Goal: Task Accomplishment & Management: Manage account settings

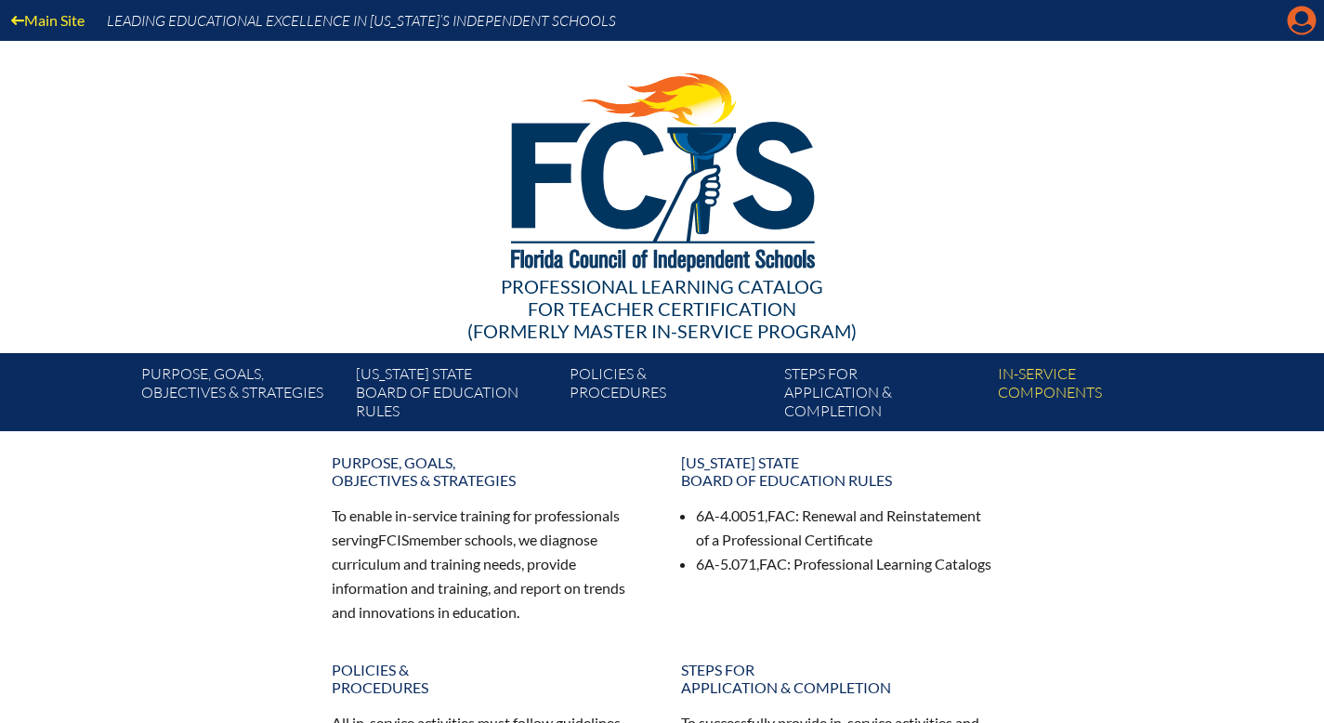
click at [1288, 29] on icon at bounding box center [1302, 21] width 29 height 29
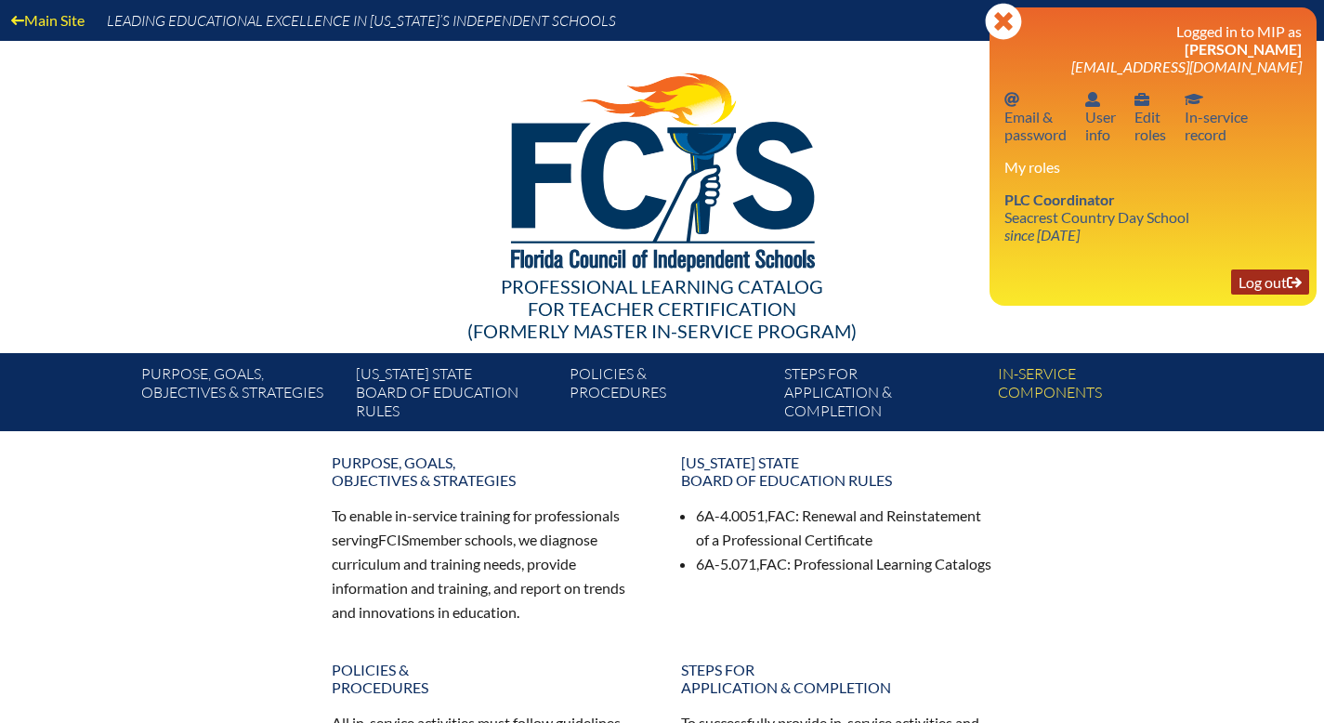
click at [1239, 295] on link "Log out Log out" at bounding box center [1270, 281] width 78 height 25
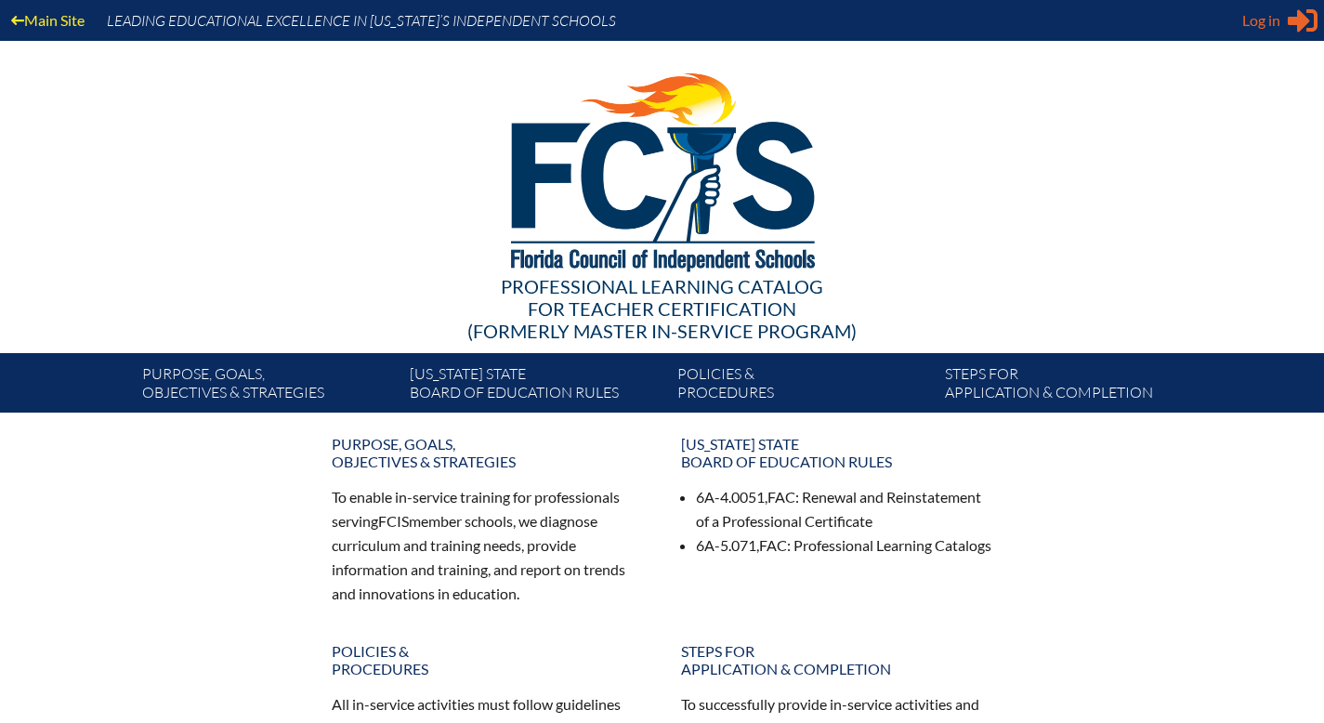
click at [1246, 22] on span "Log in" at bounding box center [1261, 20] width 38 height 22
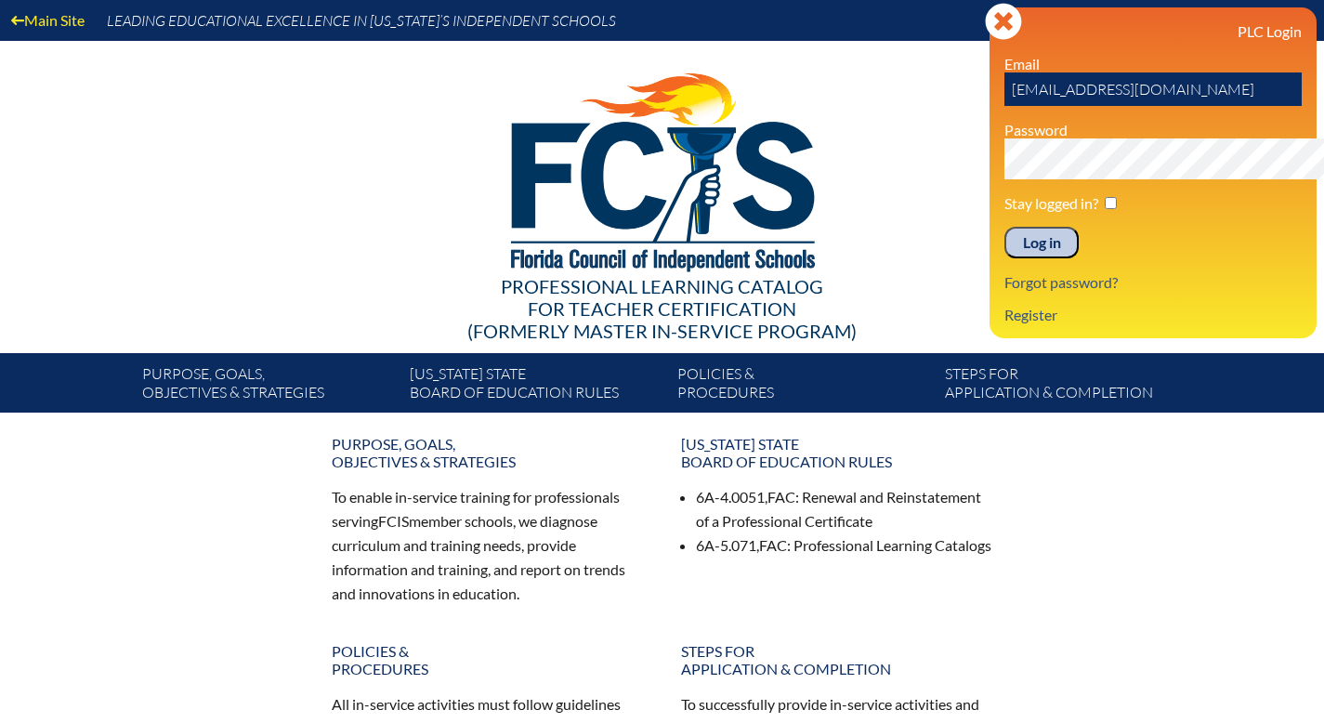
click at [1159, 106] on input "[EMAIL_ADDRESS][DOMAIN_NAME]" at bounding box center [1152, 88] width 297 height 33
type input "a"
click at [997, 327] on link "Register" at bounding box center [1031, 314] width 68 height 25
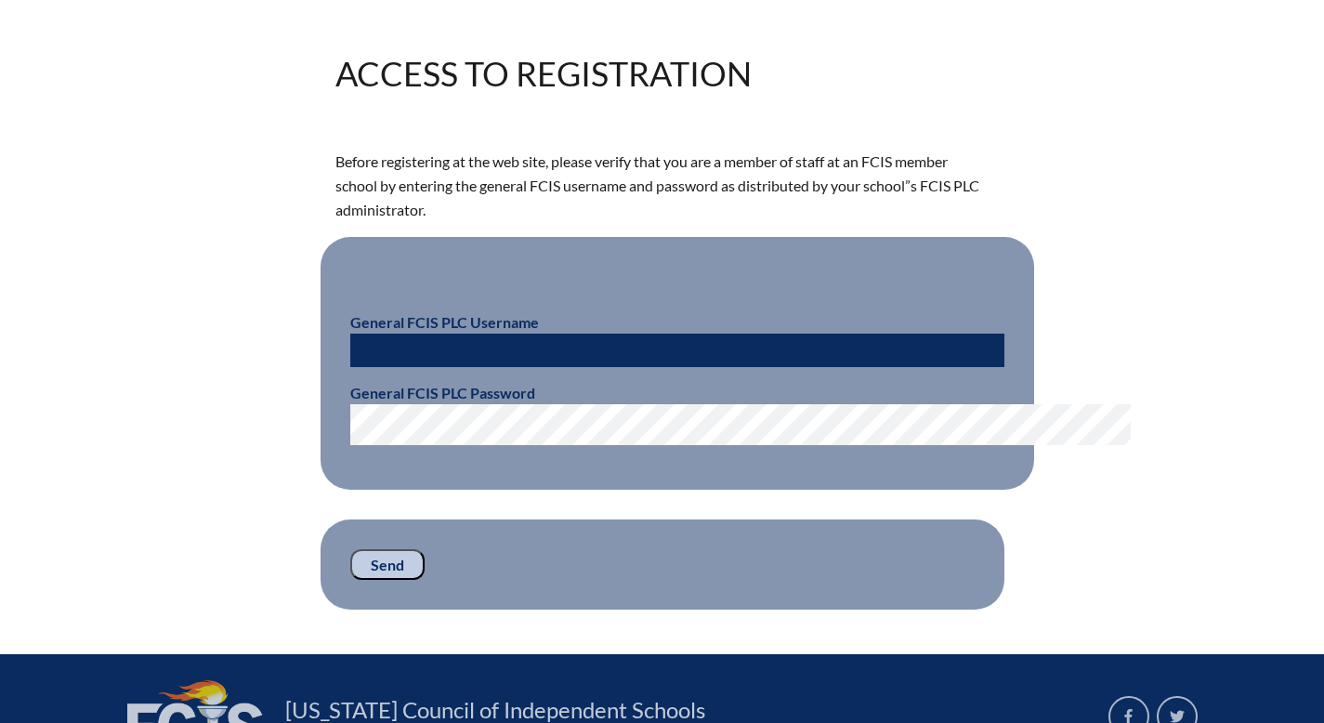
scroll to position [420, 0]
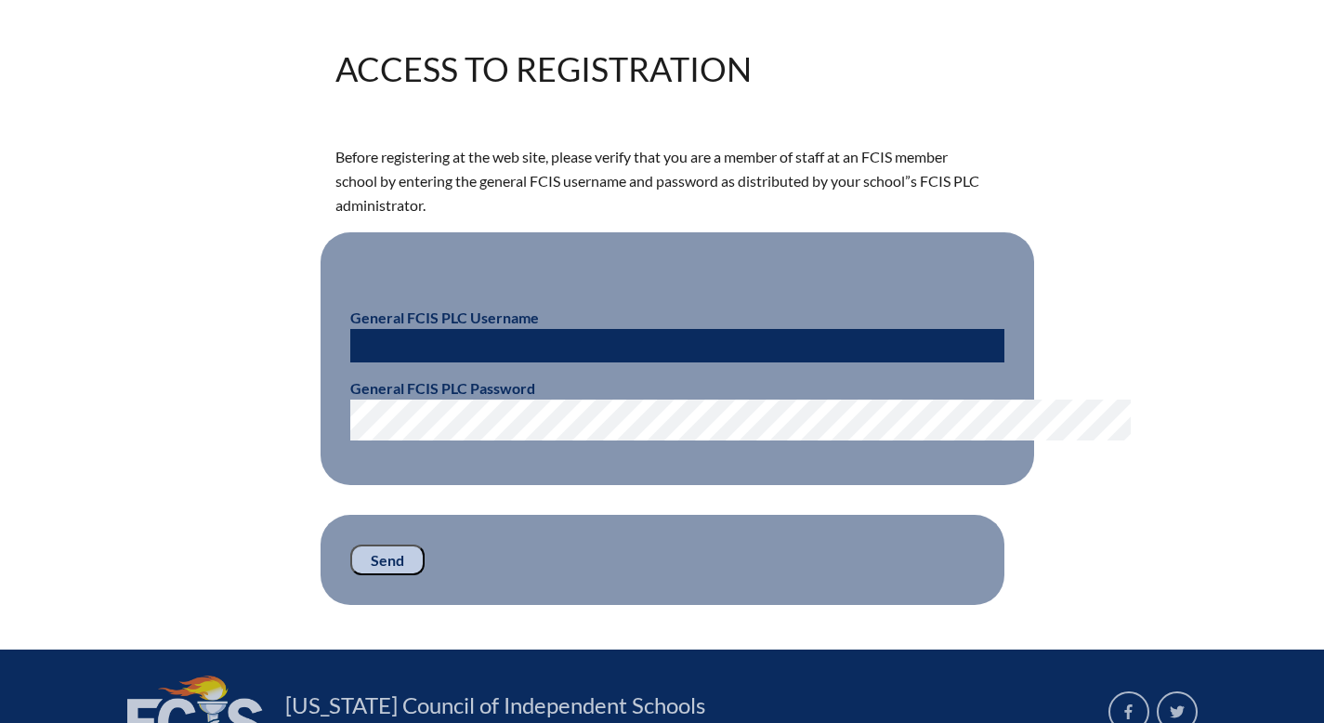
type input "[EMAIL_ADDRESS][DOMAIN_NAME]"
click at [507, 362] on input "[EMAIL_ADDRESS][DOMAIN_NAME]" at bounding box center [677, 345] width 654 height 33
type input "a"
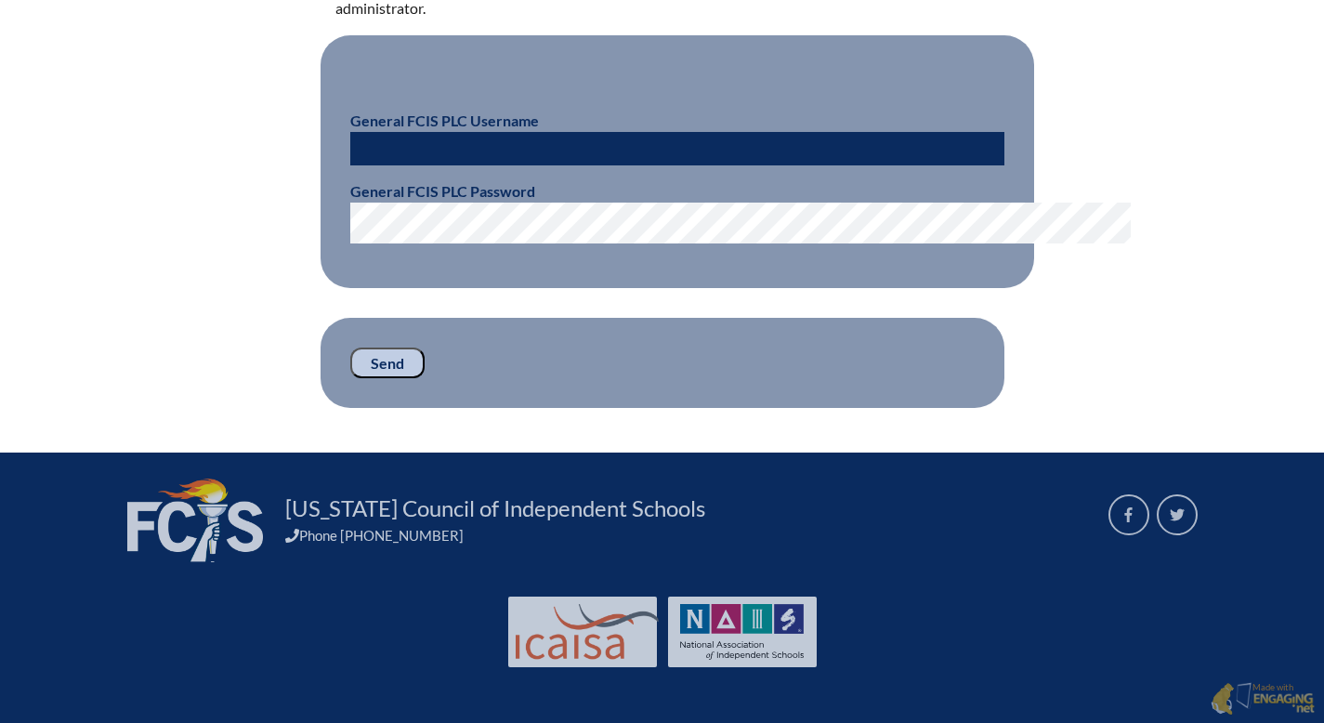
scroll to position [694, 0]
click at [1185, 203] on div "Access to Registration Before registering at the web site, please verify that y…" at bounding box center [662, 131] width 1044 height 553
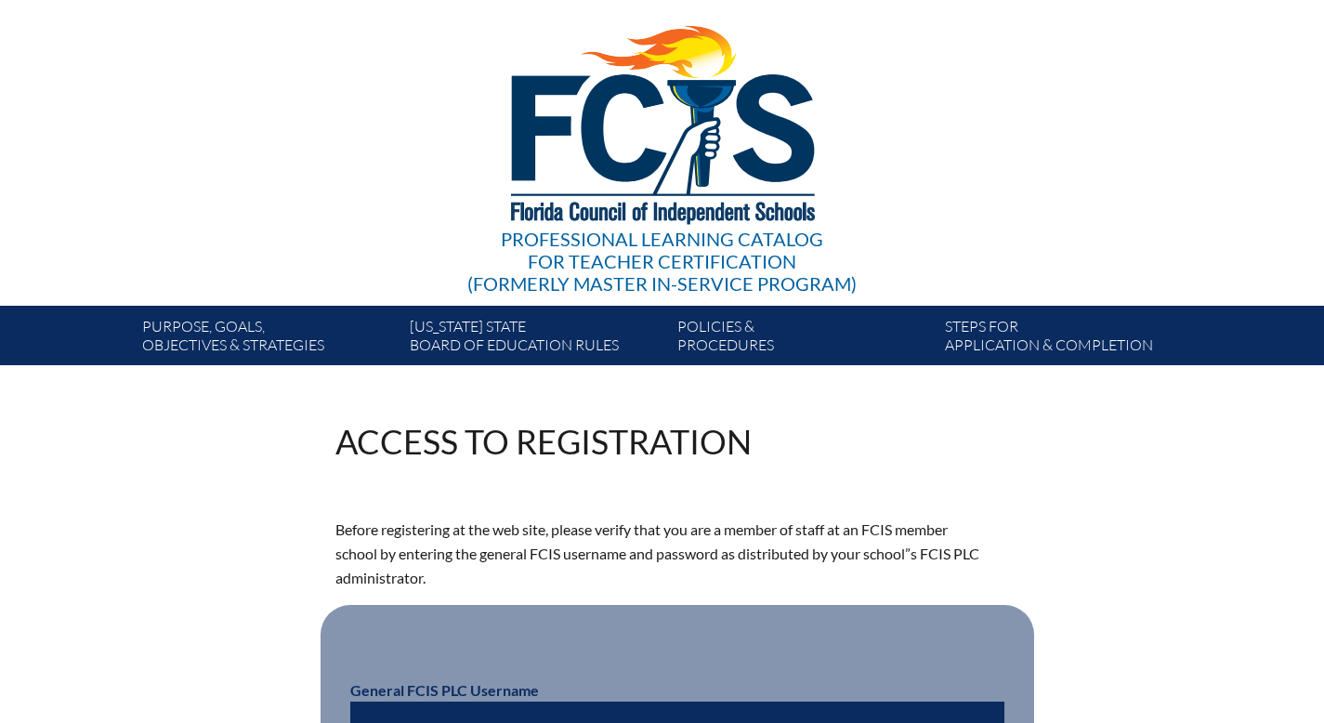
scroll to position [0, 0]
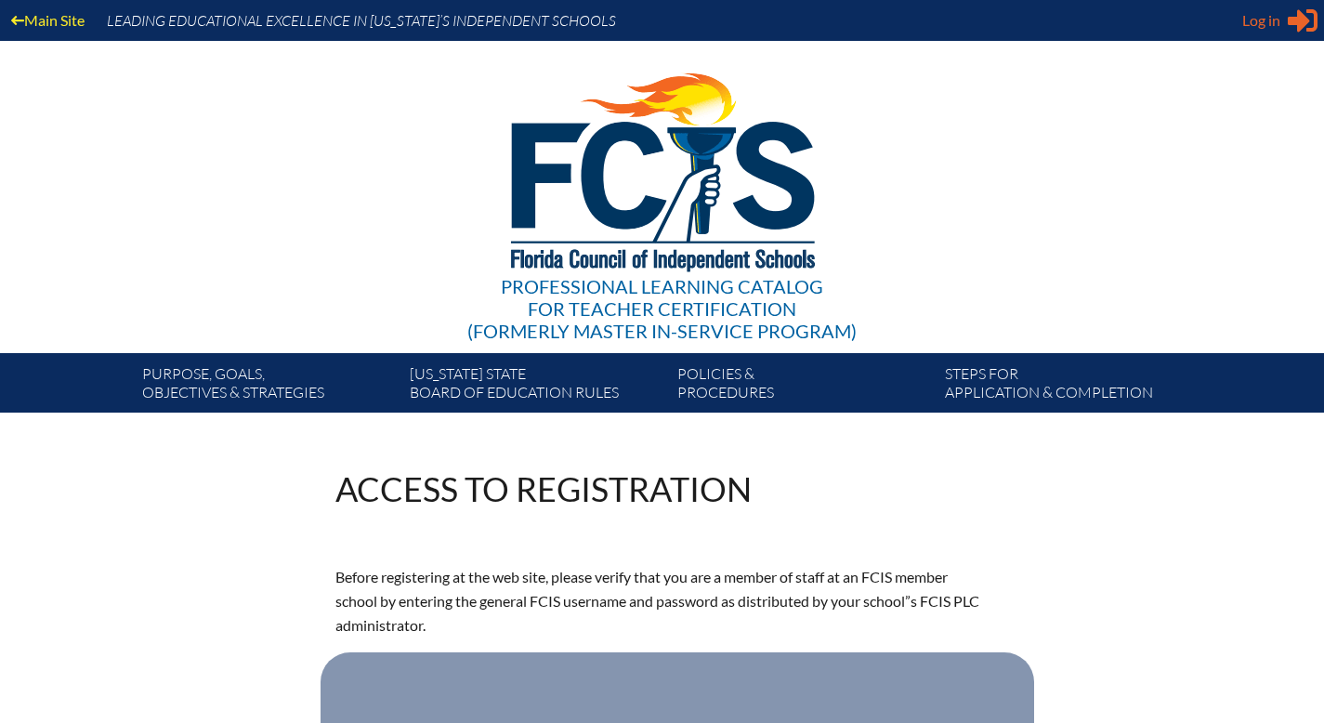
click at [1253, 24] on span "Log in" at bounding box center [1261, 20] width 38 height 22
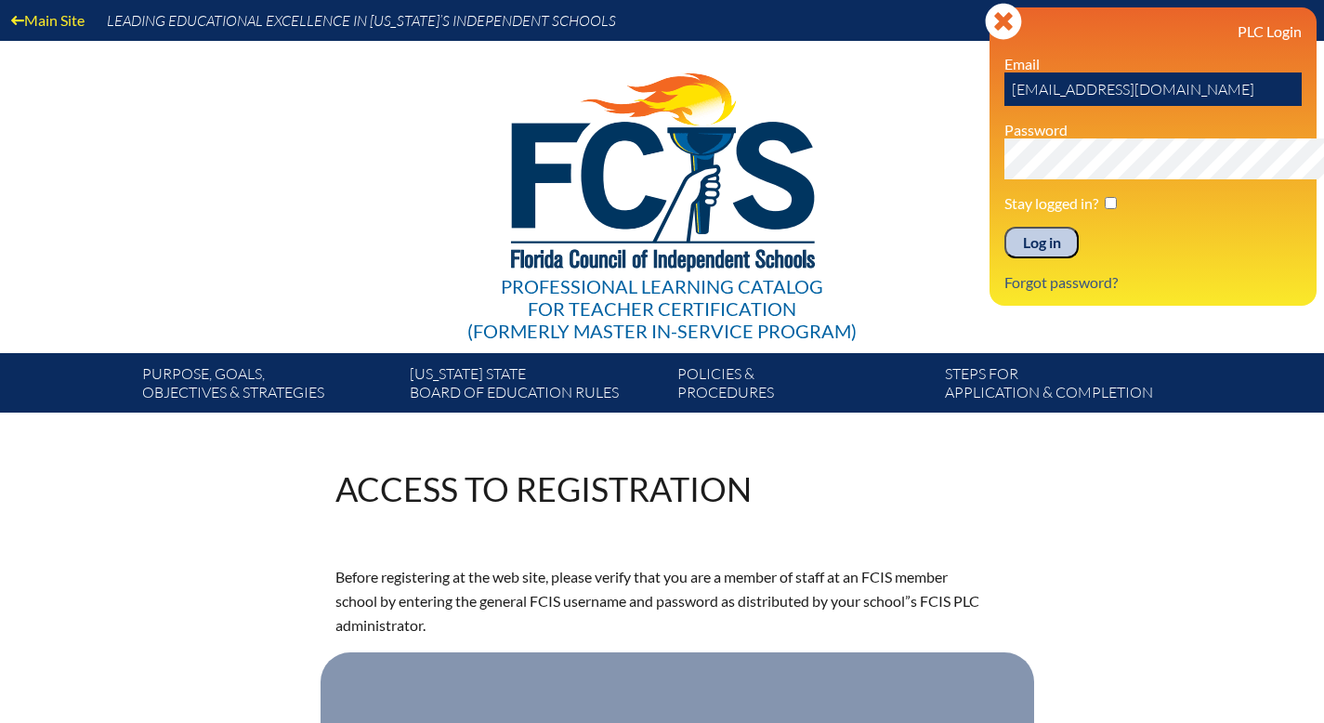
click at [1154, 106] on input "[EMAIL_ADDRESS][DOMAIN_NAME]" at bounding box center [1152, 88] width 297 height 33
type input "a"
click at [1309, 295] on div "Log in Close Sign in or register PLC Login Email Password Stay logged in? Log i…" at bounding box center [1152, 156] width 327 height 298
click at [985, 25] on icon at bounding box center [1003, 21] width 36 height 36
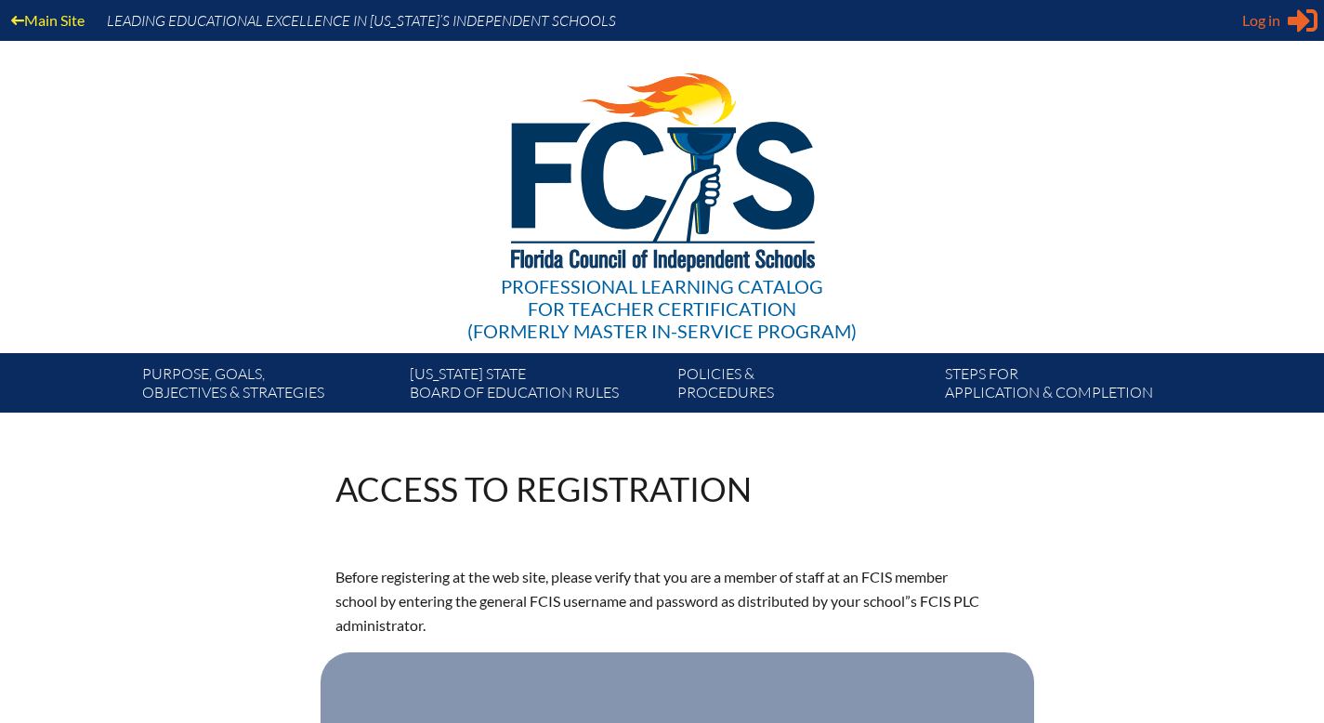
click at [1242, 32] on span "Log in" at bounding box center [1261, 20] width 38 height 22
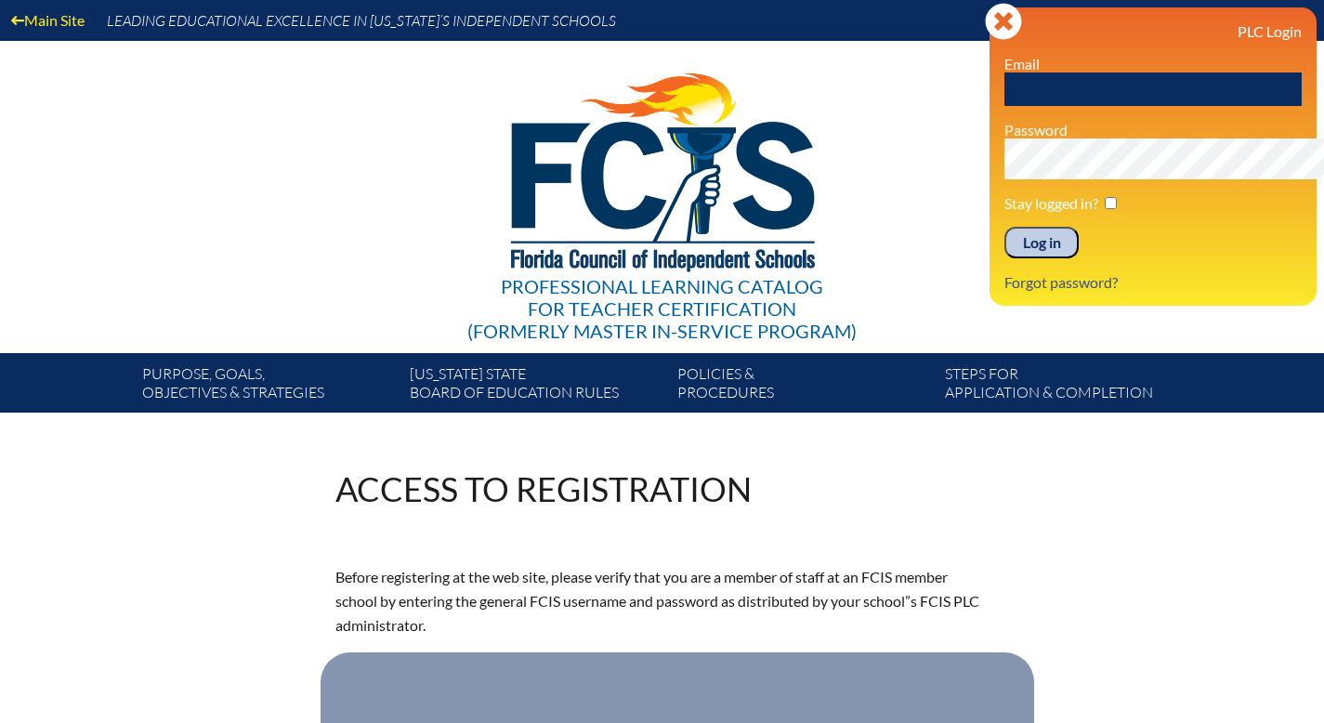
drag, startPoint x: 1202, startPoint y: 295, endPoint x: 1199, endPoint y: 281, distance: 14.2
click at [1201, 258] on p "Log in" at bounding box center [1152, 243] width 297 height 32
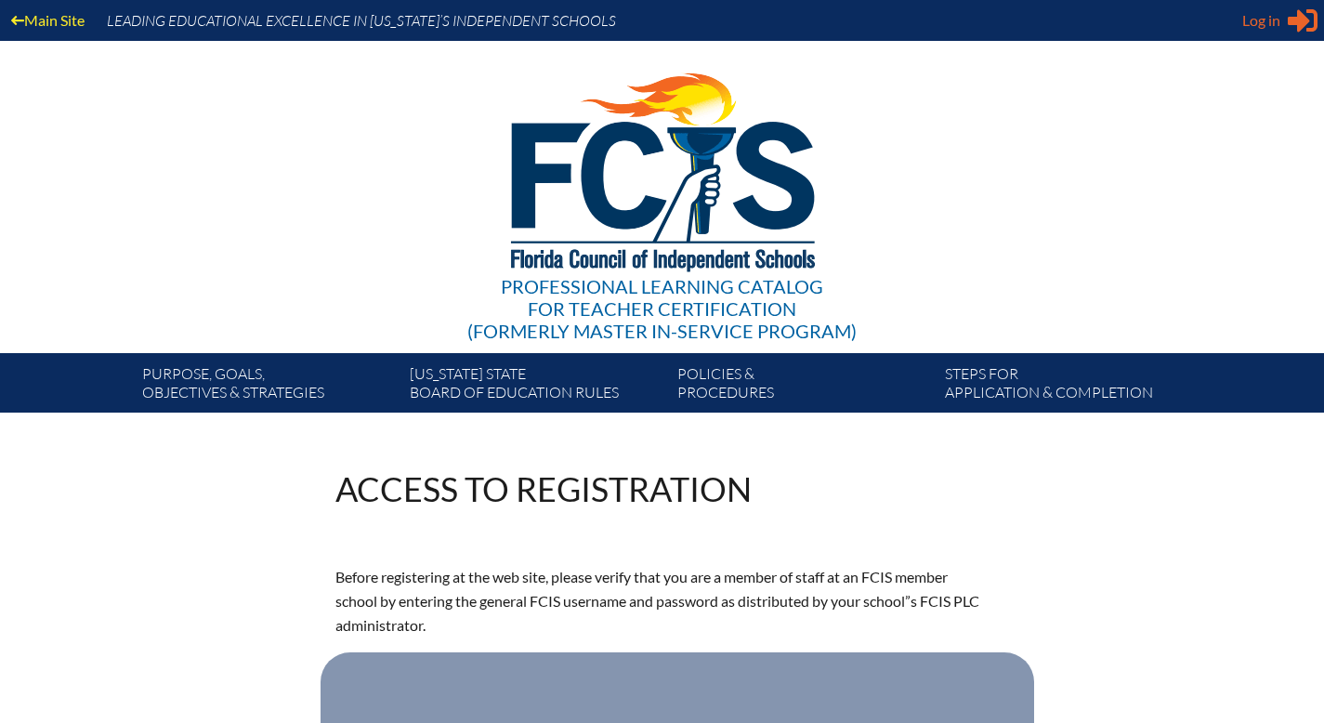
type input "[EMAIL_ADDRESS][DOMAIN_NAME]"
click at [1250, 27] on span "Log in" at bounding box center [1261, 20] width 38 height 22
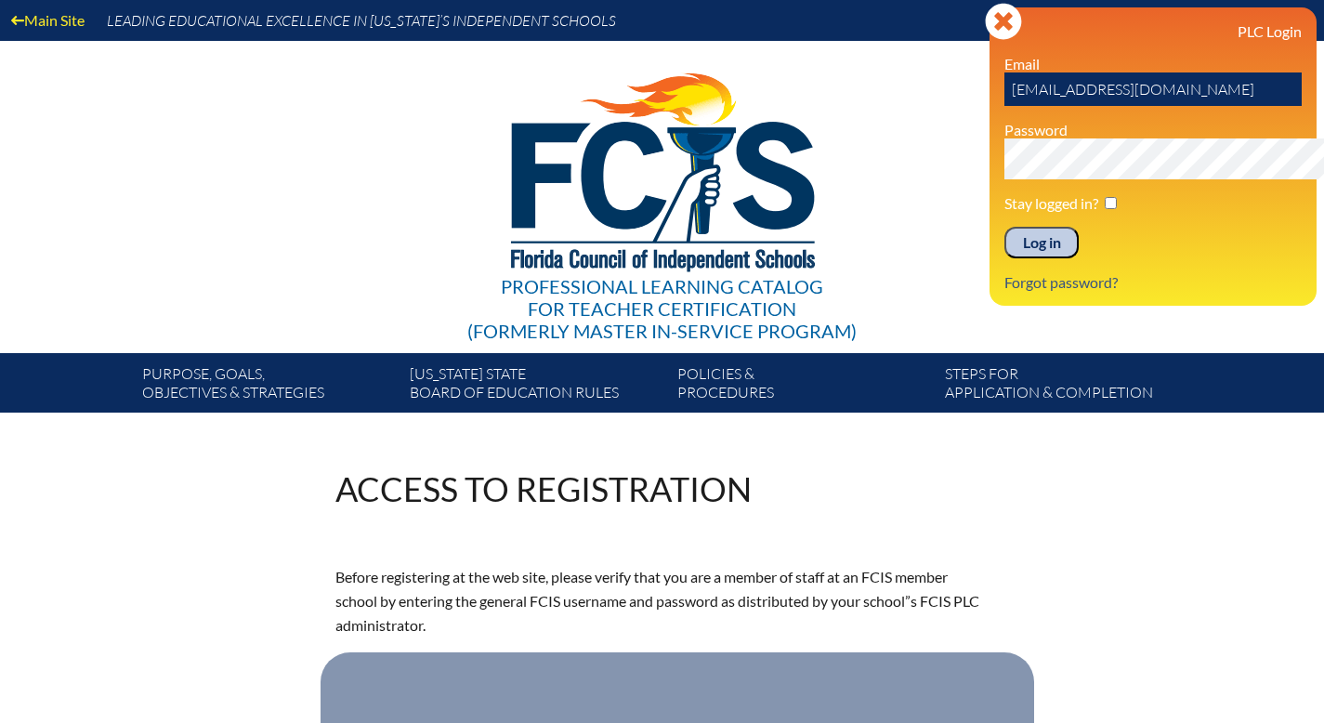
click at [1004, 258] on input "Log in" at bounding box center [1041, 243] width 74 height 32
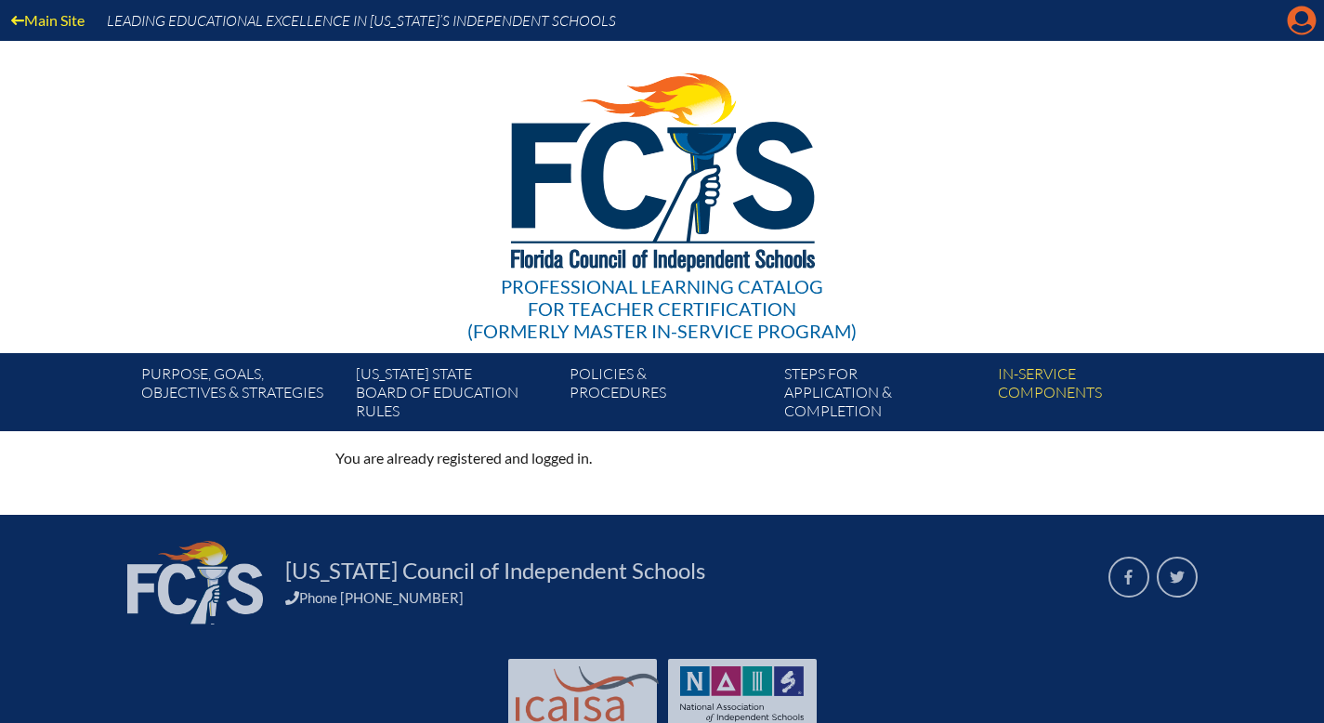
click at [1290, 33] on icon "Manage account" at bounding box center [1302, 21] width 30 height 30
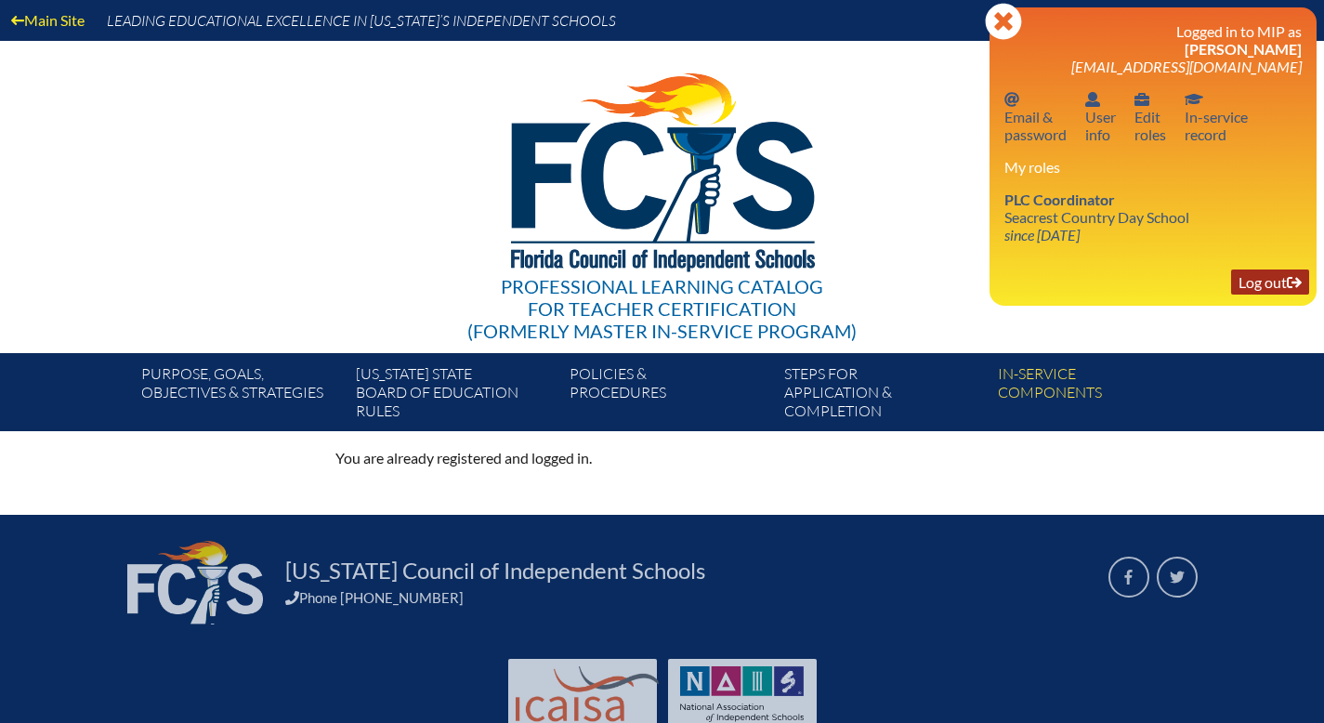
click at [1263, 295] on link "Log out Log out" at bounding box center [1270, 281] width 78 height 25
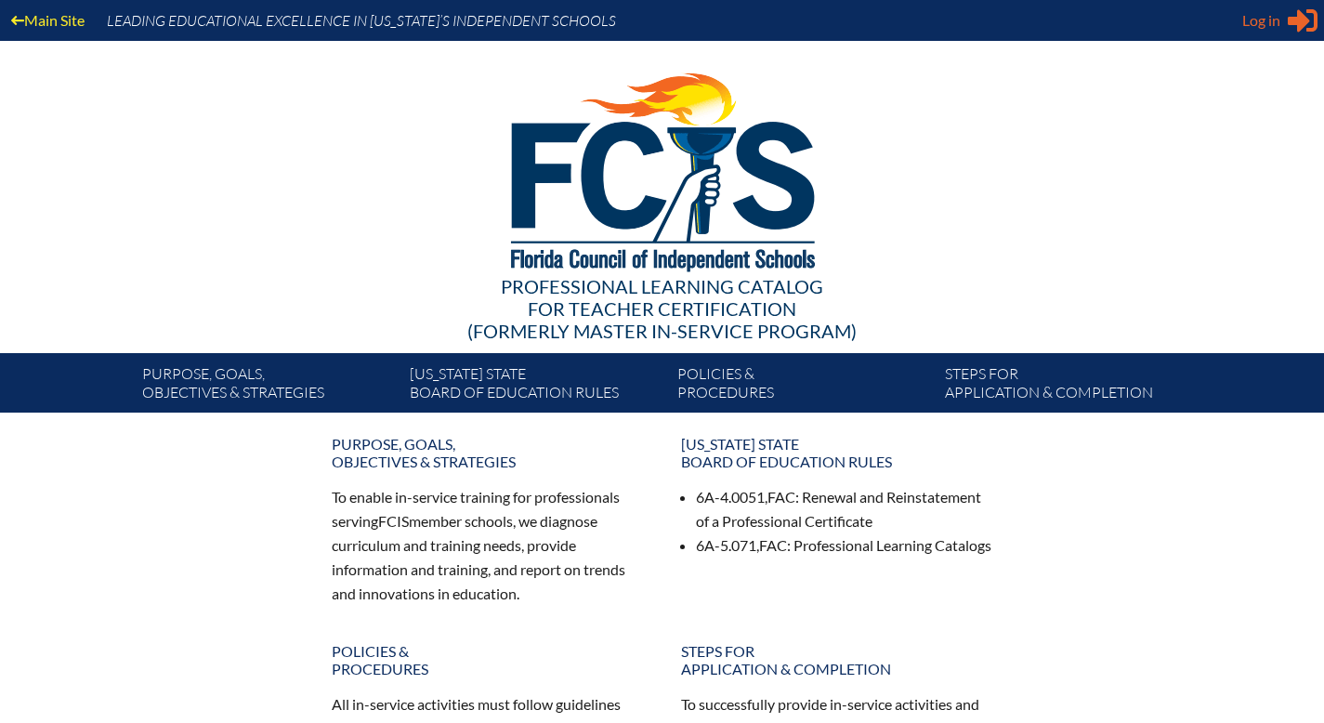
type input "[EMAIL_ADDRESS][DOMAIN_NAME]"
click at [1243, 32] on span "Log in" at bounding box center [1261, 20] width 38 height 22
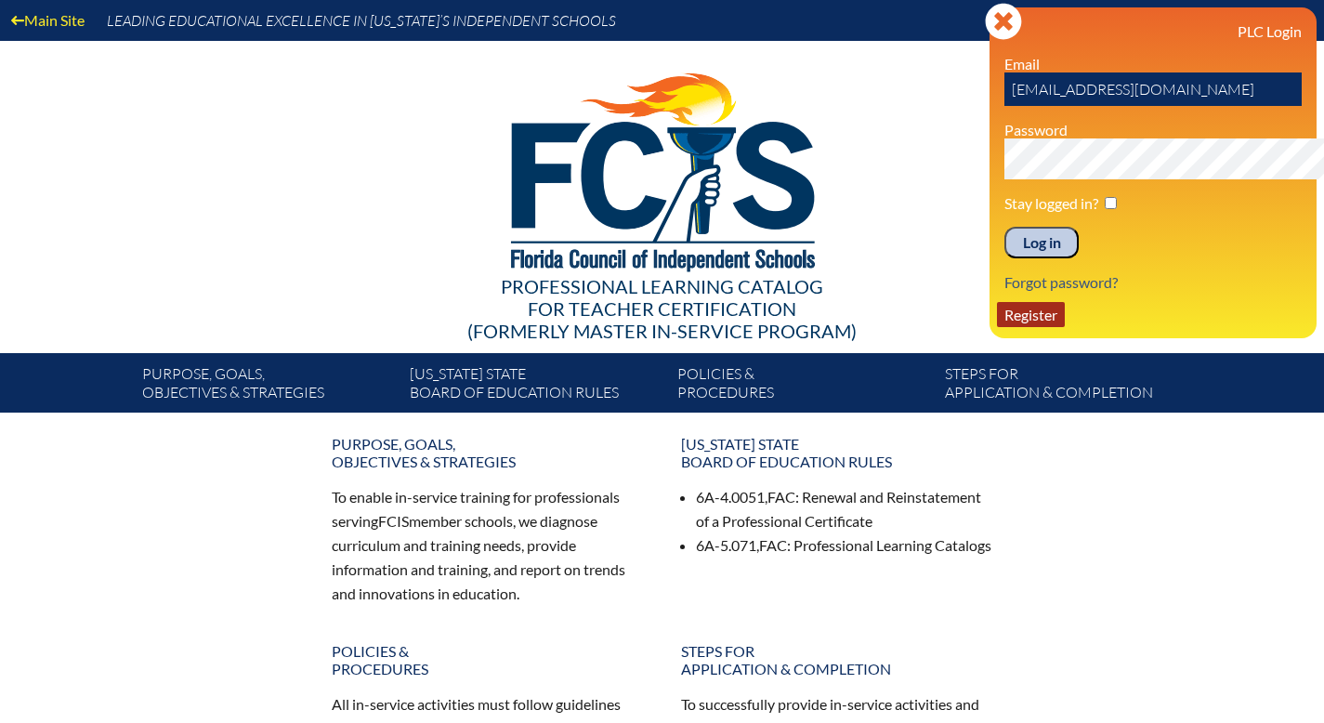
click at [997, 327] on link "Register" at bounding box center [1031, 314] width 68 height 25
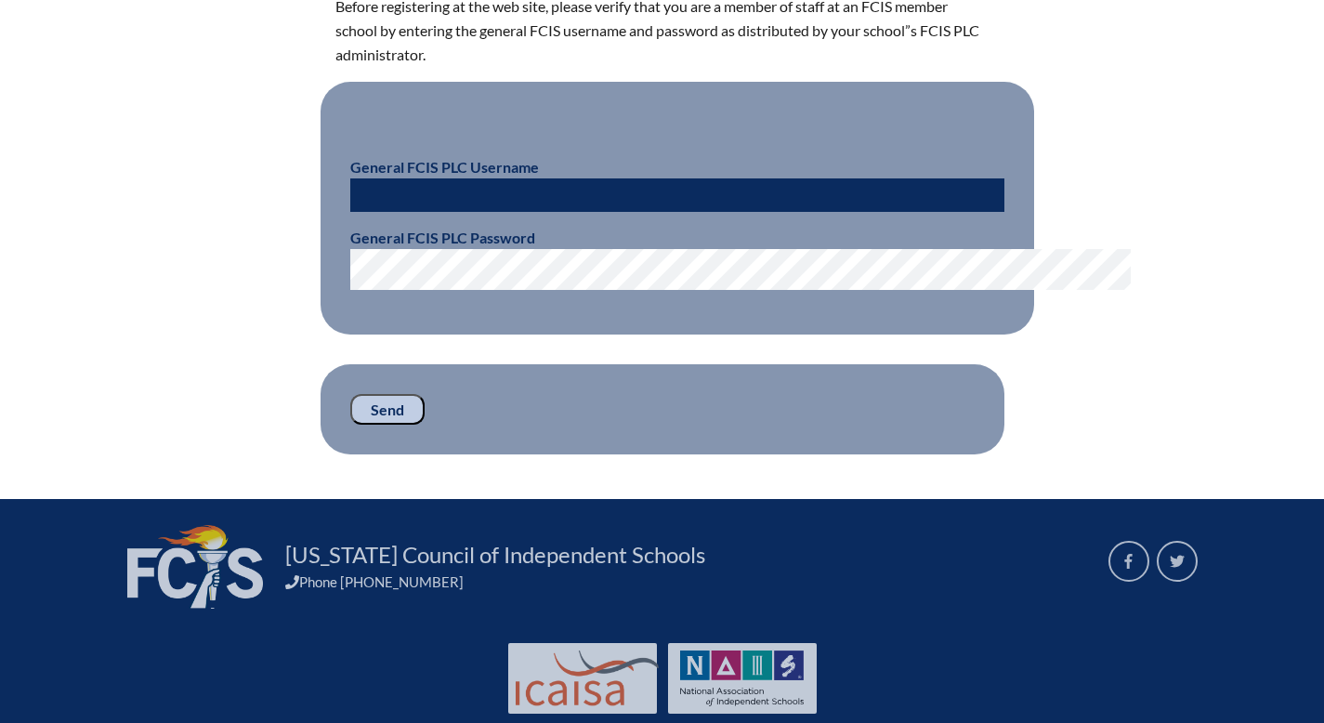
scroll to position [635, 0]
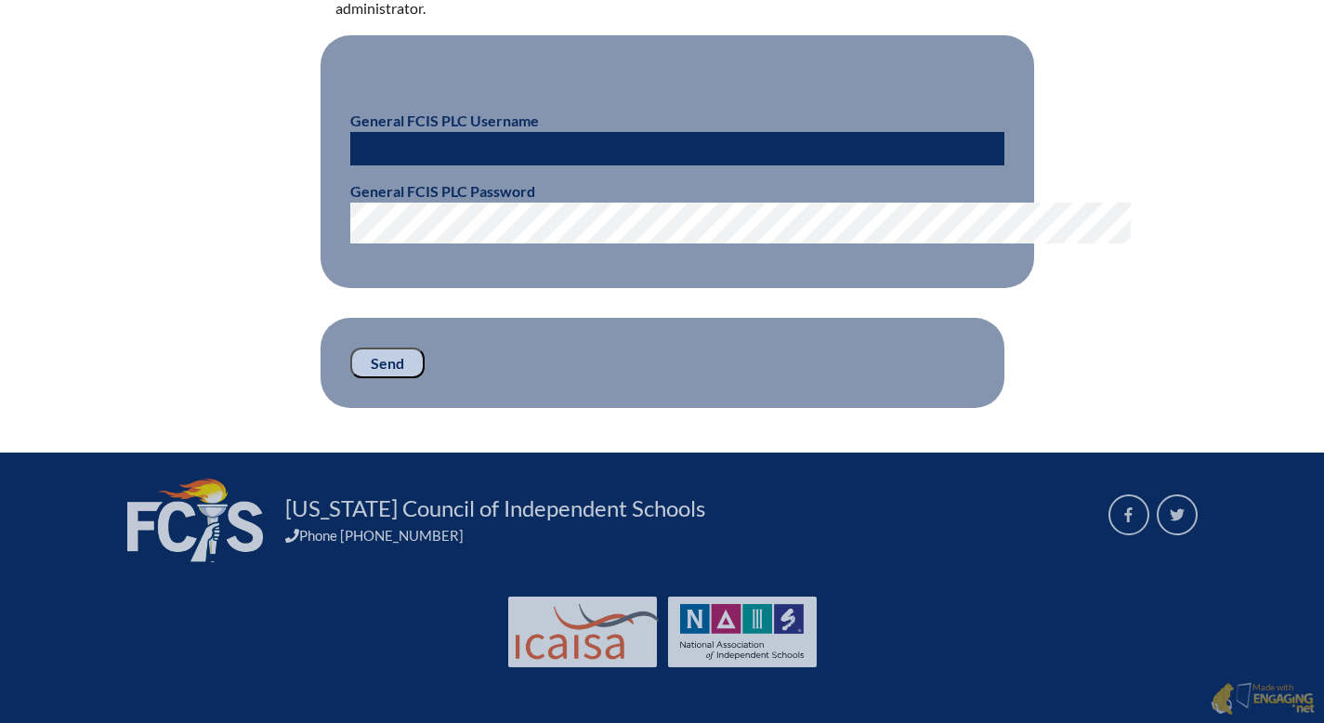
type input "[EMAIL_ADDRESS][DOMAIN_NAME]"
click at [350, 379] on input "Send" at bounding box center [387, 363] width 74 height 32
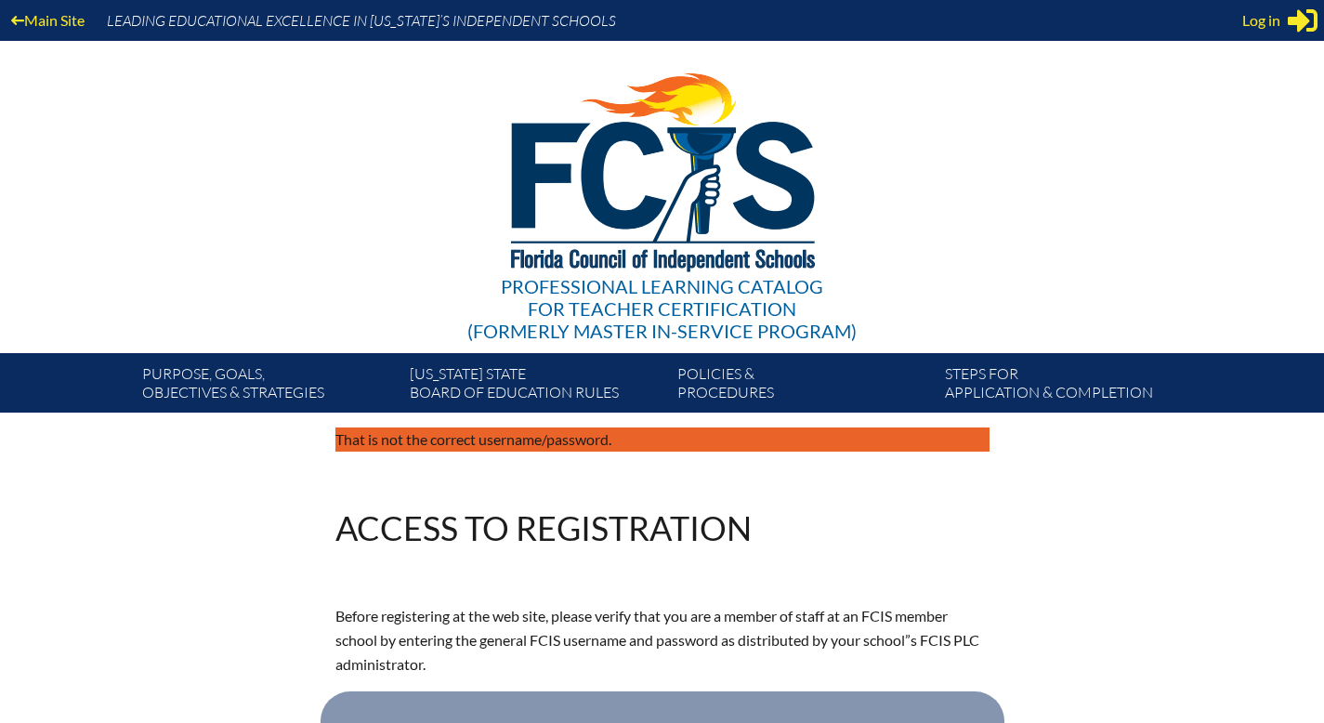
scroll to position [684, 0]
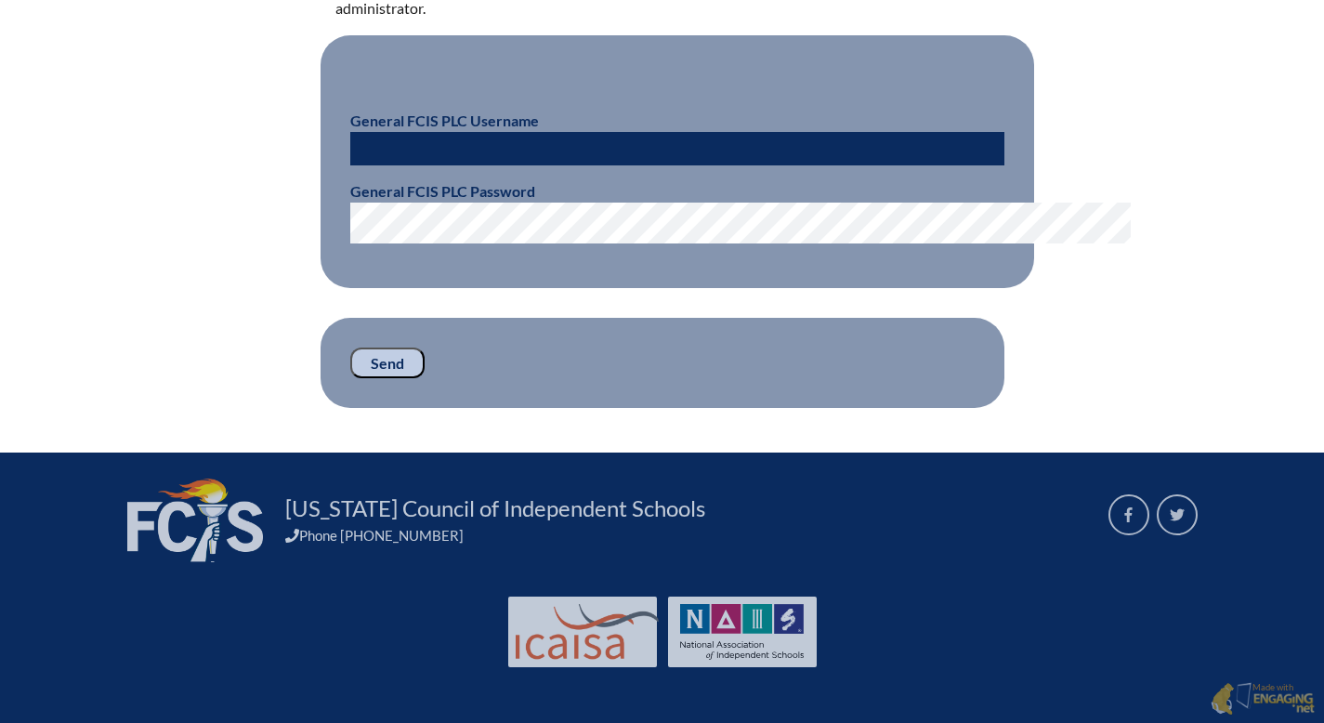
type input "[EMAIL_ADDRESS][DOMAIN_NAME]"
click at [480, 165] on input "[EMAIL_ADDRESS][DOMAIN_NAME]" at bounding box center [677, 148] width 654 height 33
type input "a"
type input "F"
type input "fcismember"
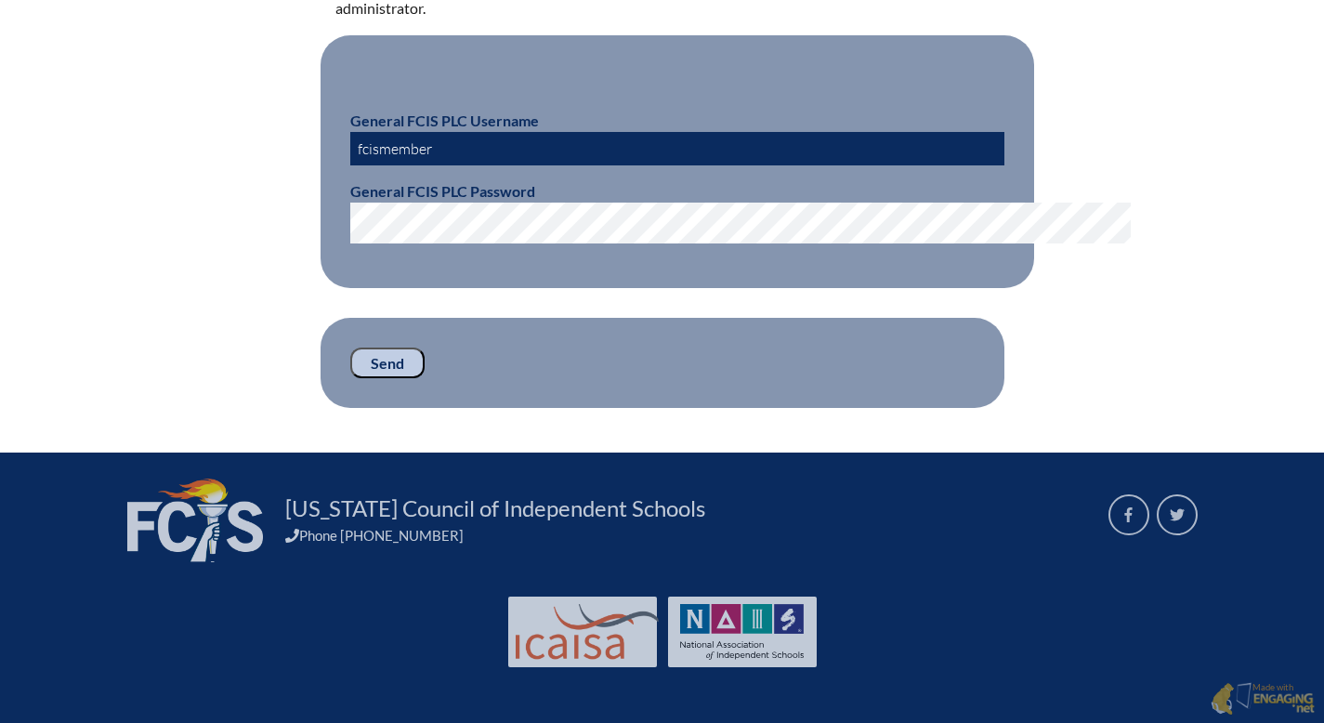
click at [350, 379] on input "Send" at bounding box center [387, 363] width 74 height 32
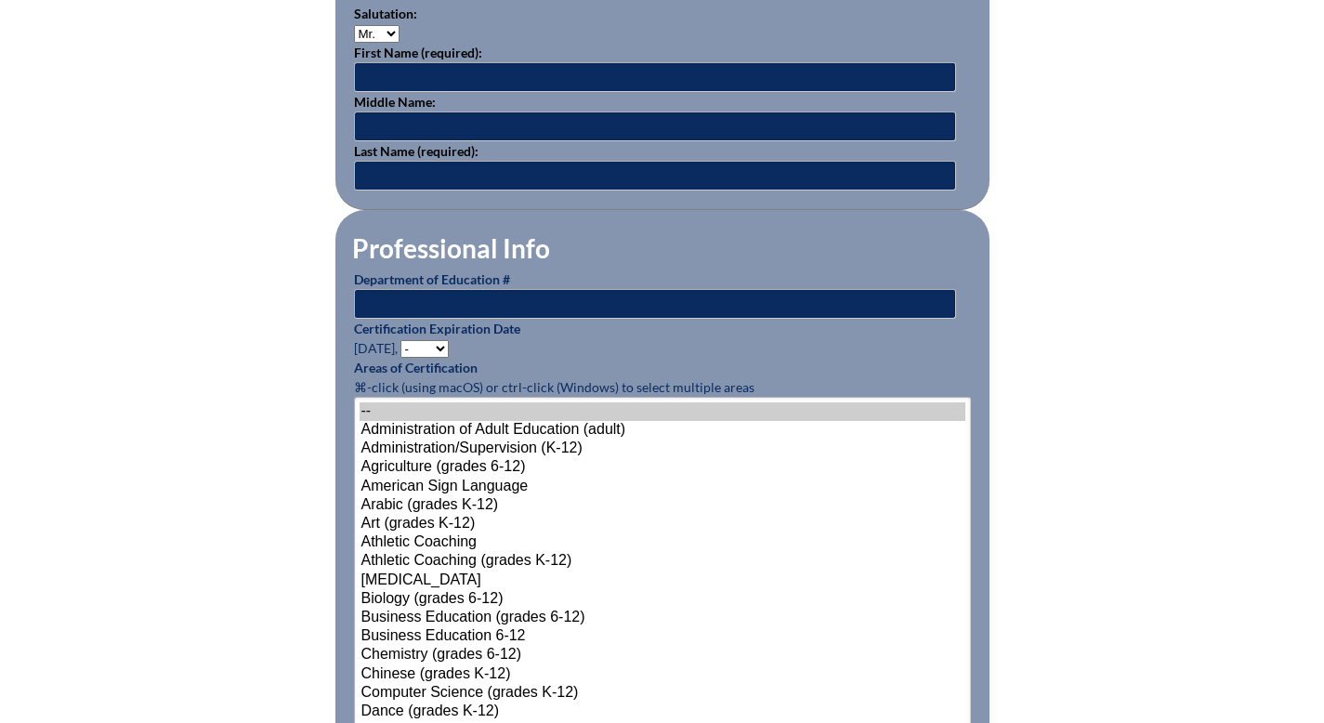
scroll to position [684, 0]
type input "[EMAIL_ADDRESS][DOMAIN_NAME]"
click at [354, 43] on select "Mr. Mrs. Ms. Dr. Rev." at bounding box center [377, 34] width 46 height 18
select select "Mrs."
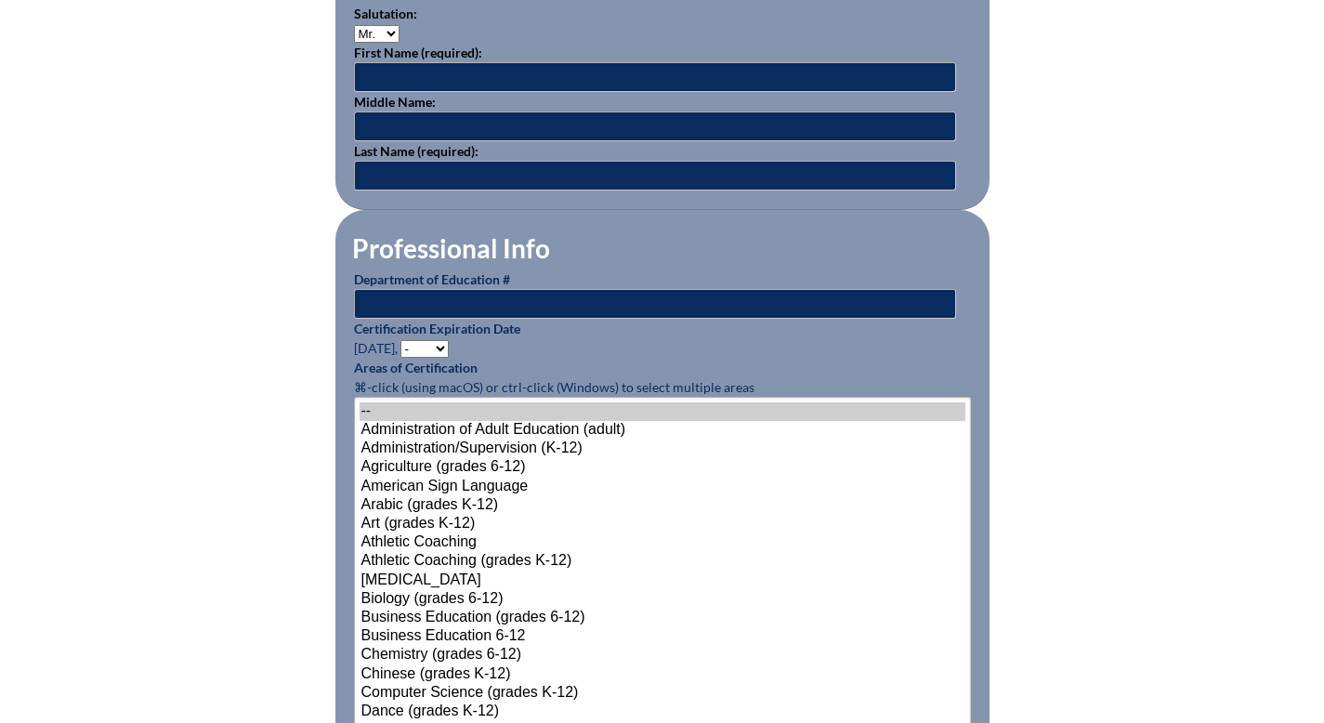
click at [354, 43] on select "Mr. Mrs. Ms. Dr. Rev." at bounding box center [377, 34] width 46 height 18
click at [354, 92] on input "text" at bounding box center [655, 77] width 602 height 30
type input "Nathalia"
click at [354, 190] on input "text" at bounding box center [655, 176] width 602 height 30
type input "Tofino"
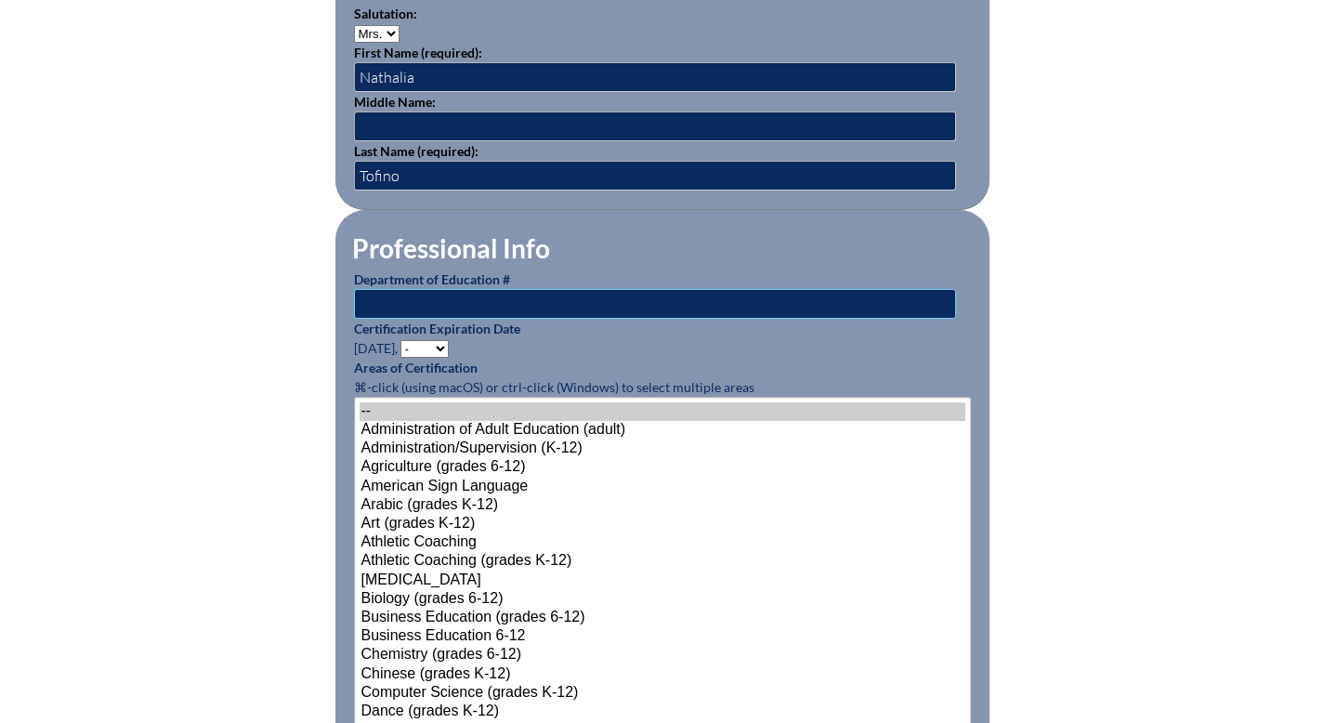
click at [357, 319] on input "text" at bounding box center [655, 304] width 602 height 30
type input "1442033"
click at [400, 358] on select "- 2031 2030 2029 2028 2027 2026 2025 2024 2023 2022 2021 2020 2019 2018 2017 20…" at bounding box center [424, 349] width 48 height 18
select select "2024"
click at [400, 358] on select "- 2031 2030 2029 2028 2027 2026 2025 2024 2023 2022 2021 2020 2019 2018 2017 20…" at bounding box center [424, 349] width 48 height 18
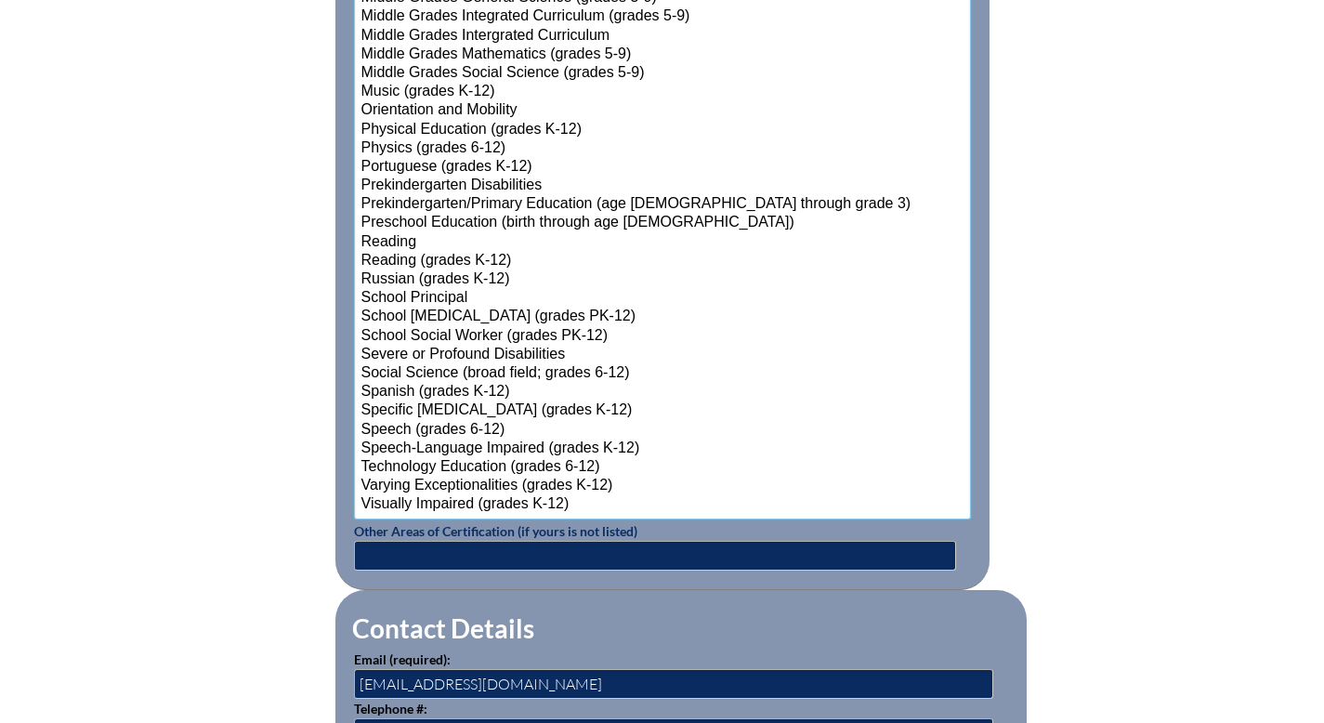
scroll to position [2013, 0]
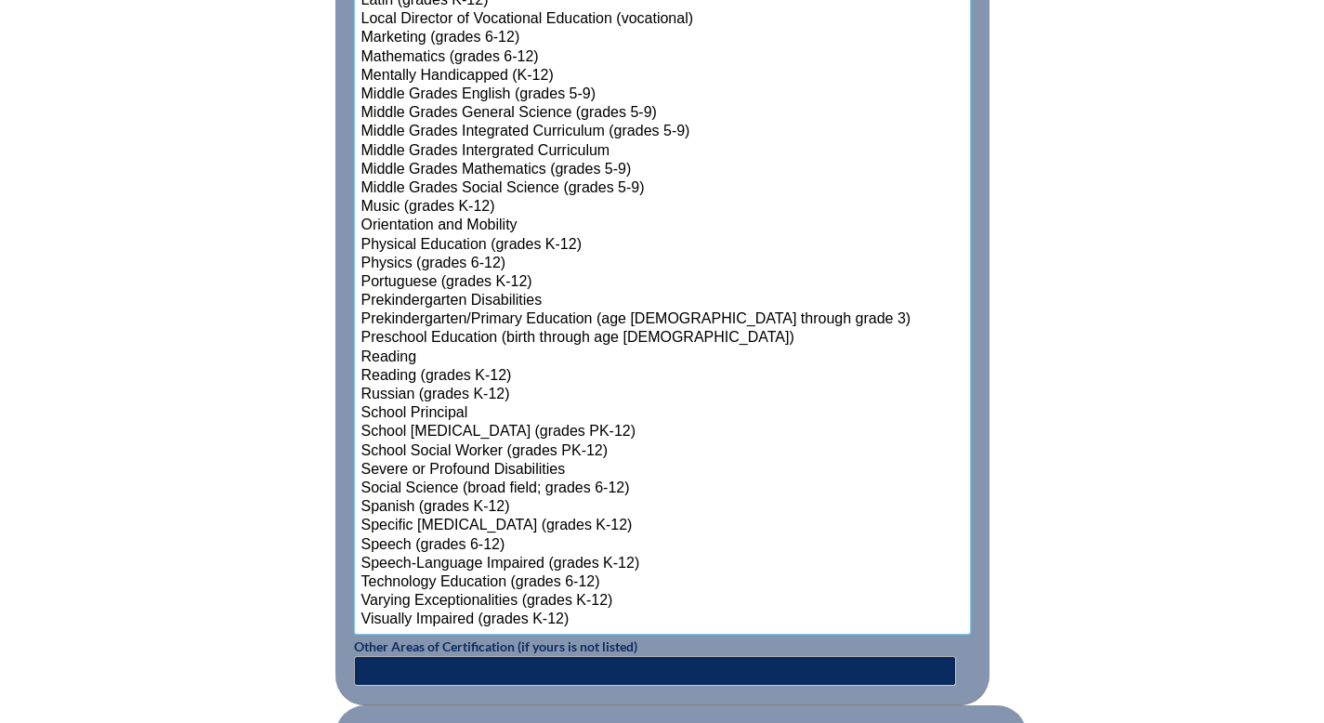
select select"]"] "15173"
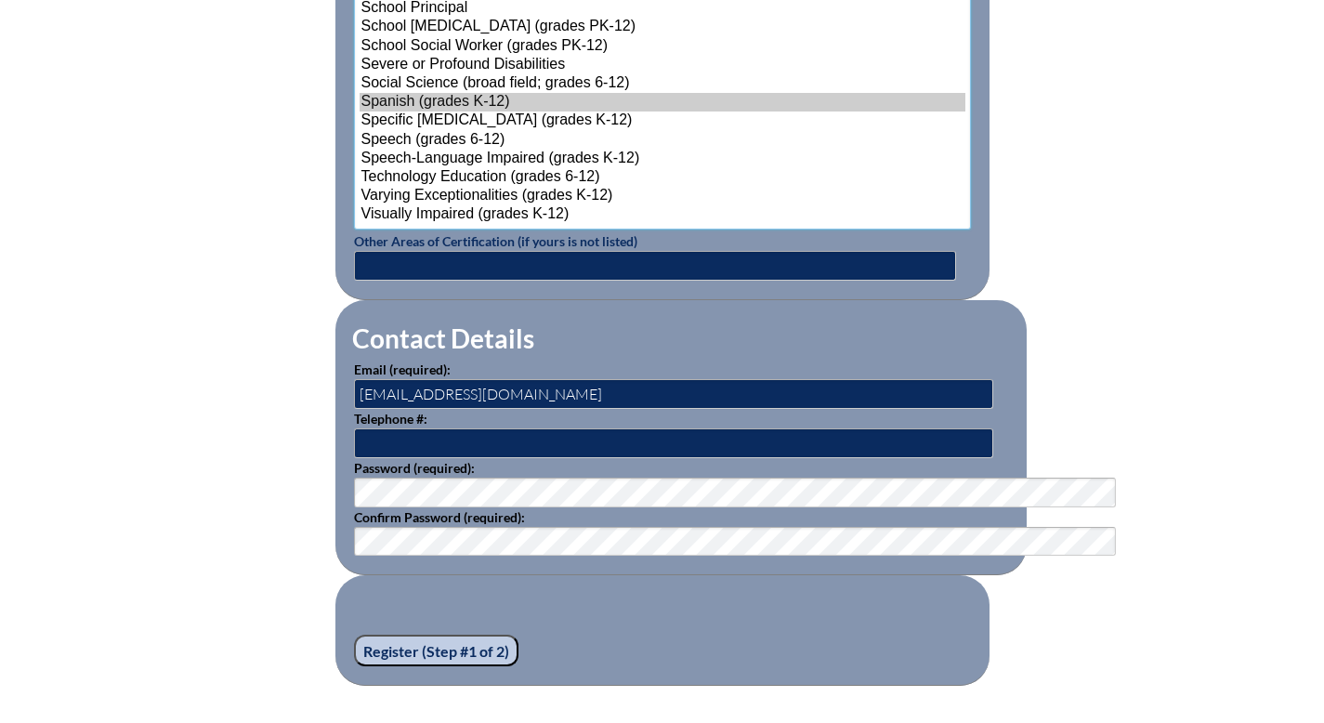
scroll to position [2452, 0]
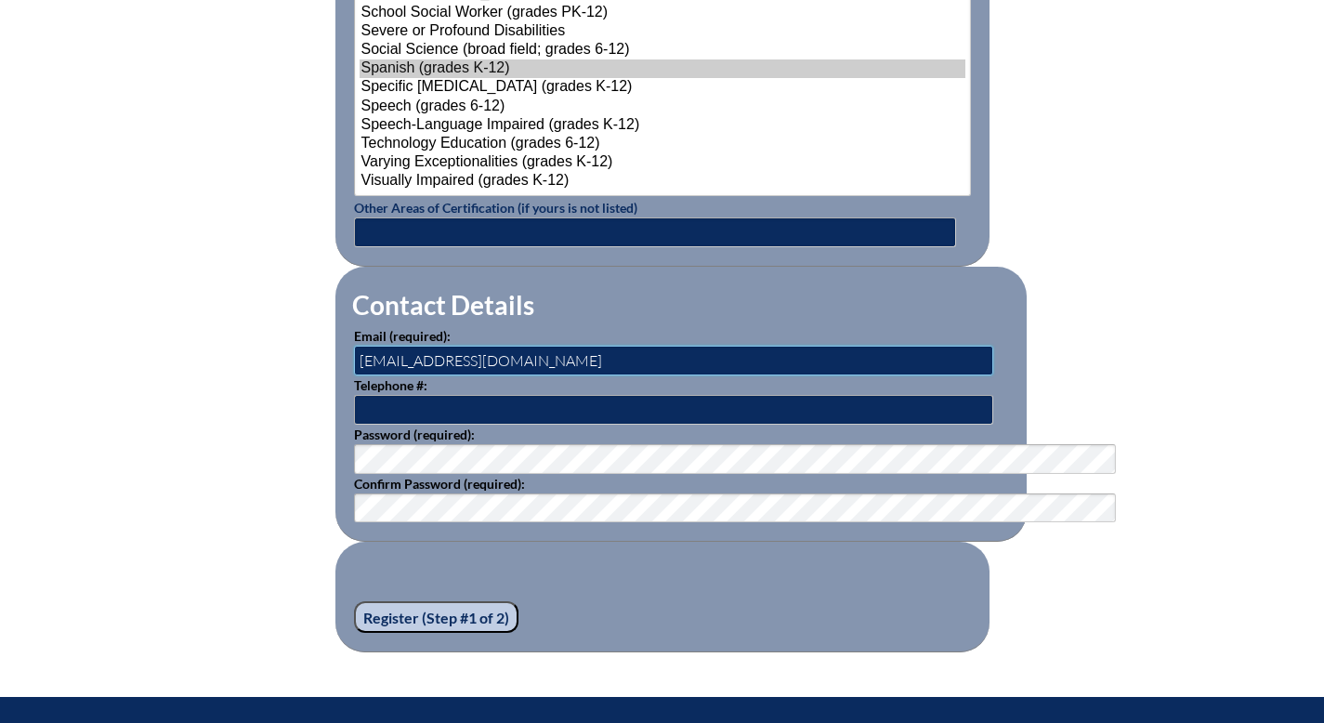
click at [454, 375] on input "[EMAIL_ADDRESS][DOMAIN_NAME]" at bounding box center [673, 361] width 639 height 30
type input "a"
click at [395, 375] on input "ntofino@seacrest,org" at bounding box center [673, 361] width 639 height 30
click at [458, 375] on input "ntofino@seacrest.org" at bounding box center [673, 361] width 639 height 30
type input "ntofino@seacrest.org"
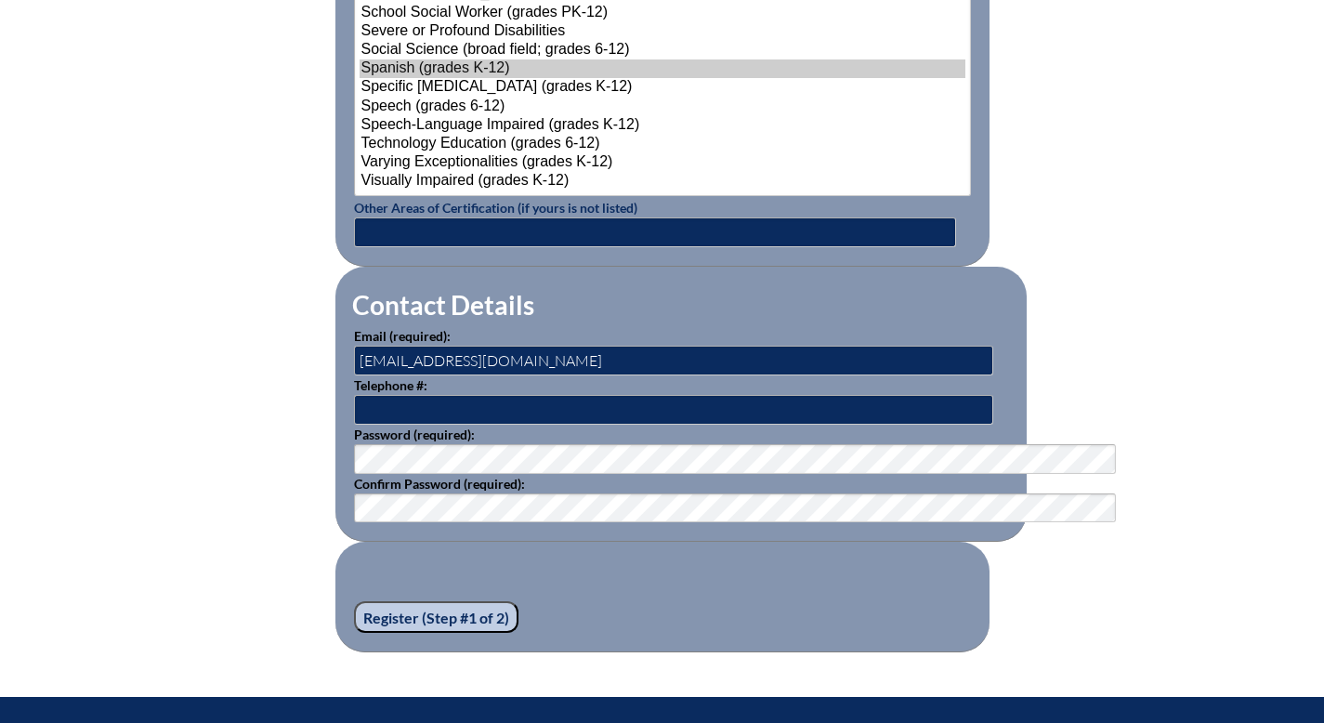
click at [651, 649] on fieldset "Register (Step #1 of 2)" at bounding box center [662, 597] width 654 height 111
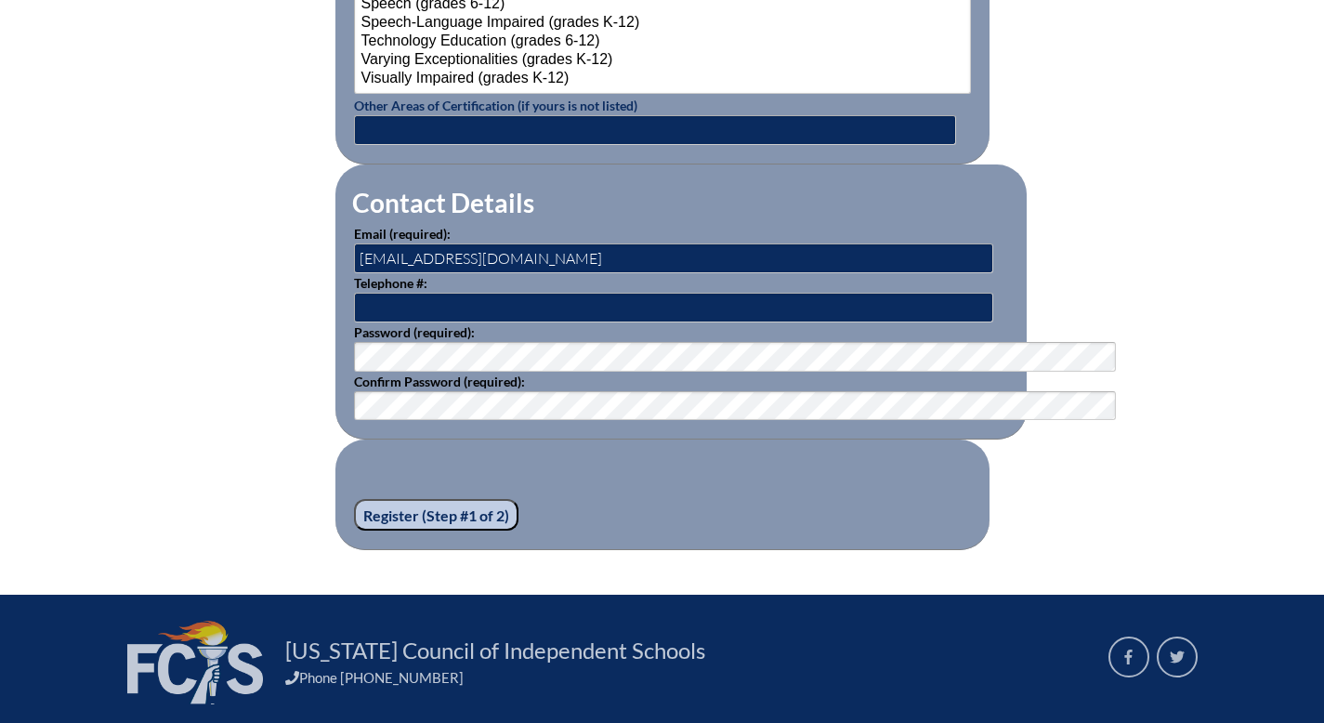
scroll to position [2560, 0]
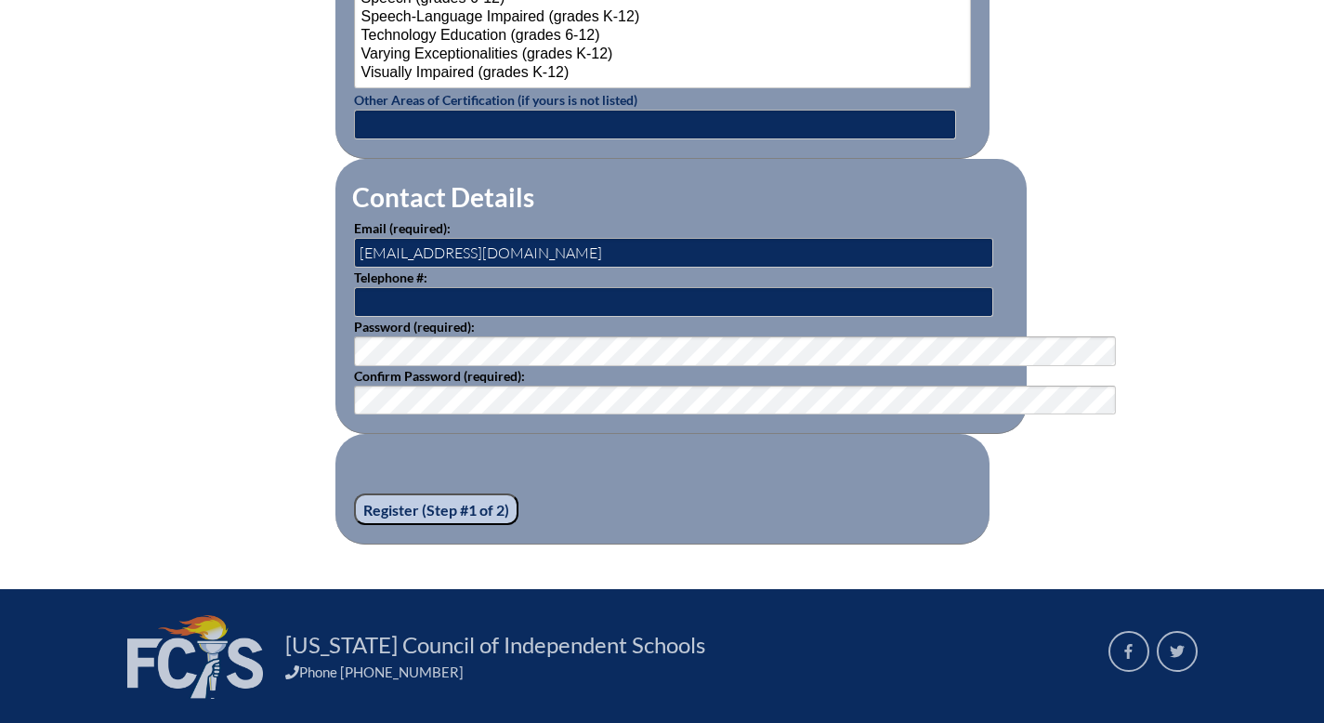
click at [696, 544] on fieldset "Register (Step #1 of 2)" at bounding box center [662, 489] width 654 height 111
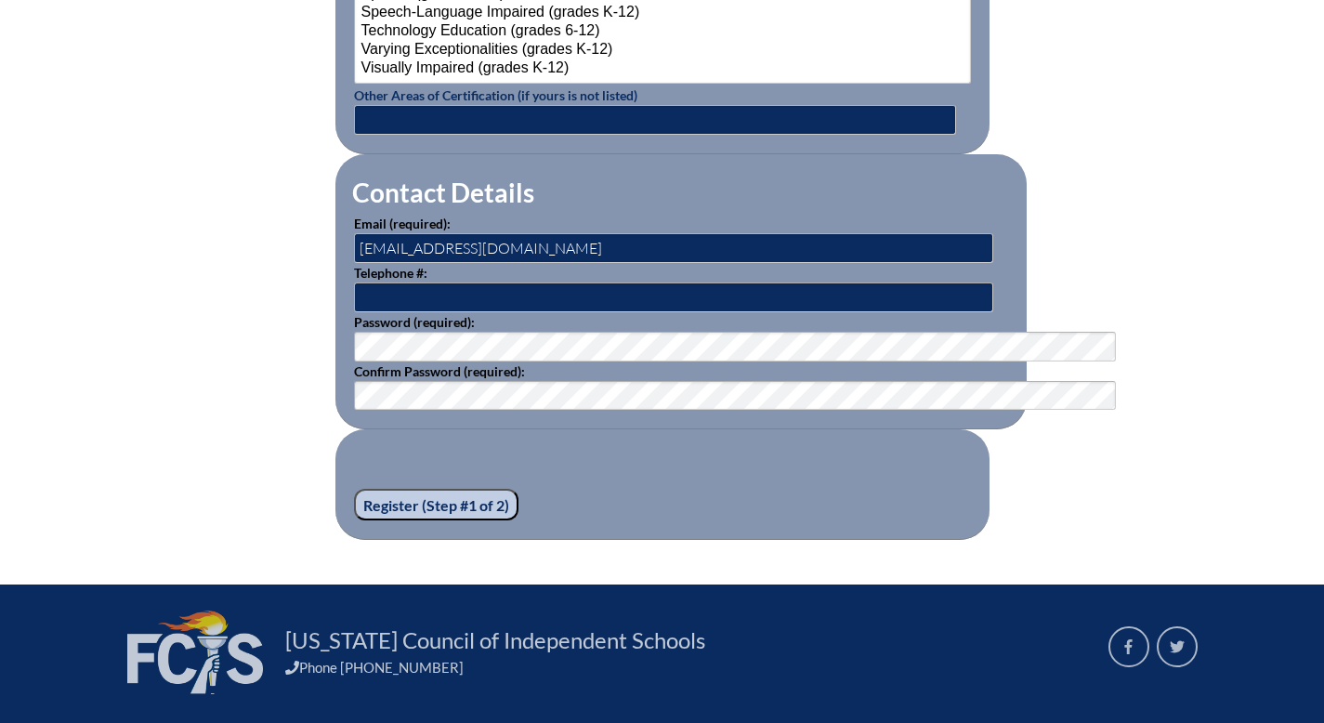
scroll to position [2588, 0]
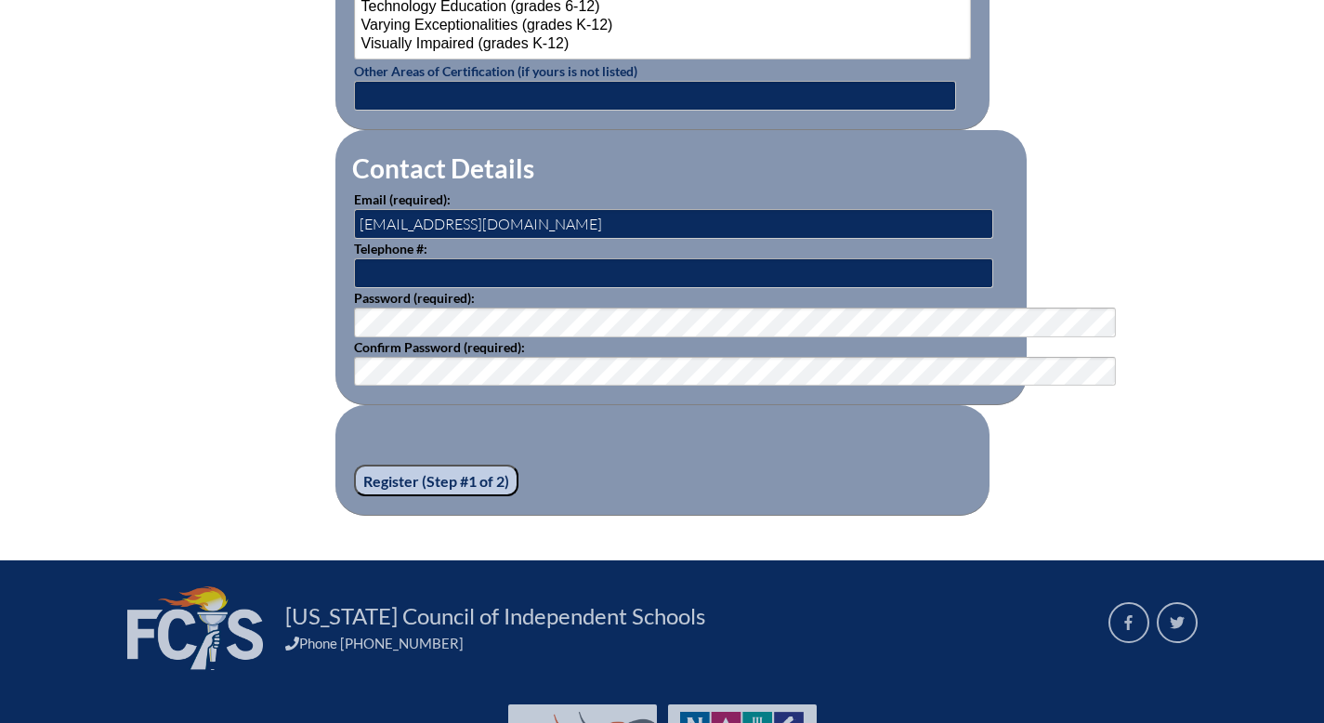
click at [389, 496] on input "Register (Step #1 of 2)" at bounding box center [436, 481] width 164 height 32
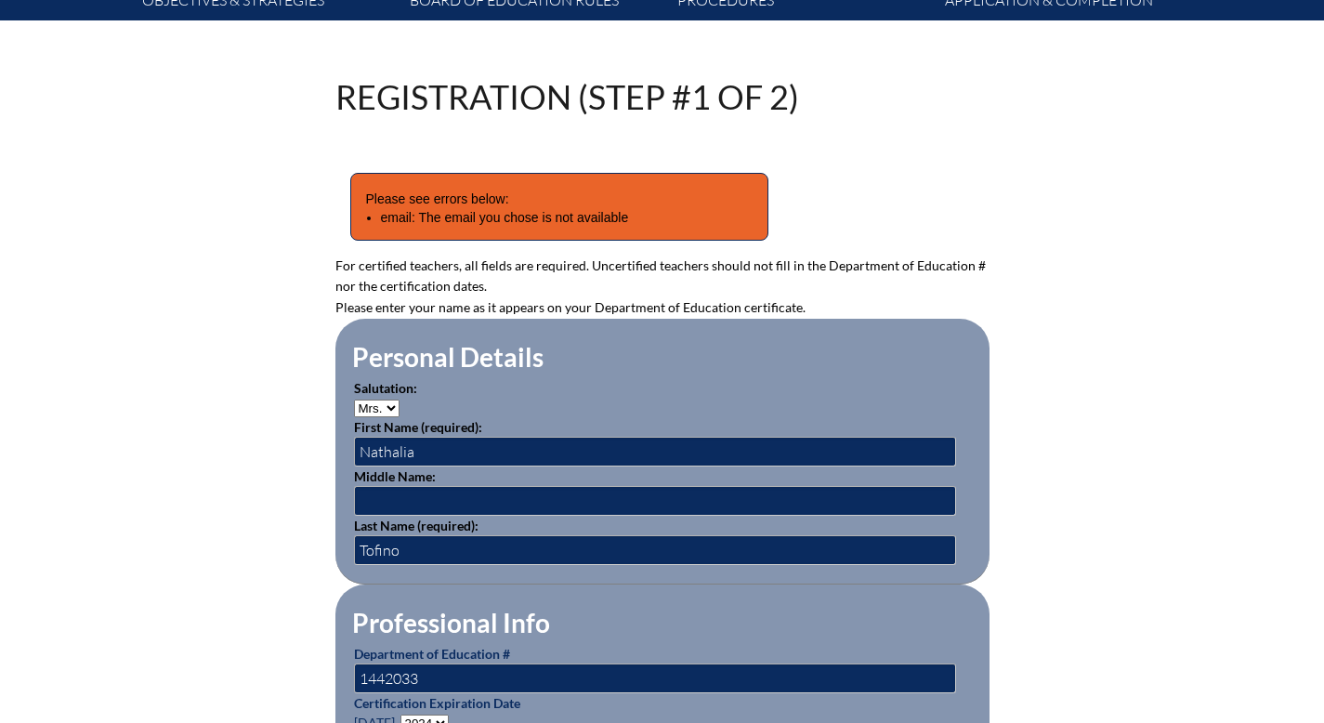
scroll to position [292, 0]
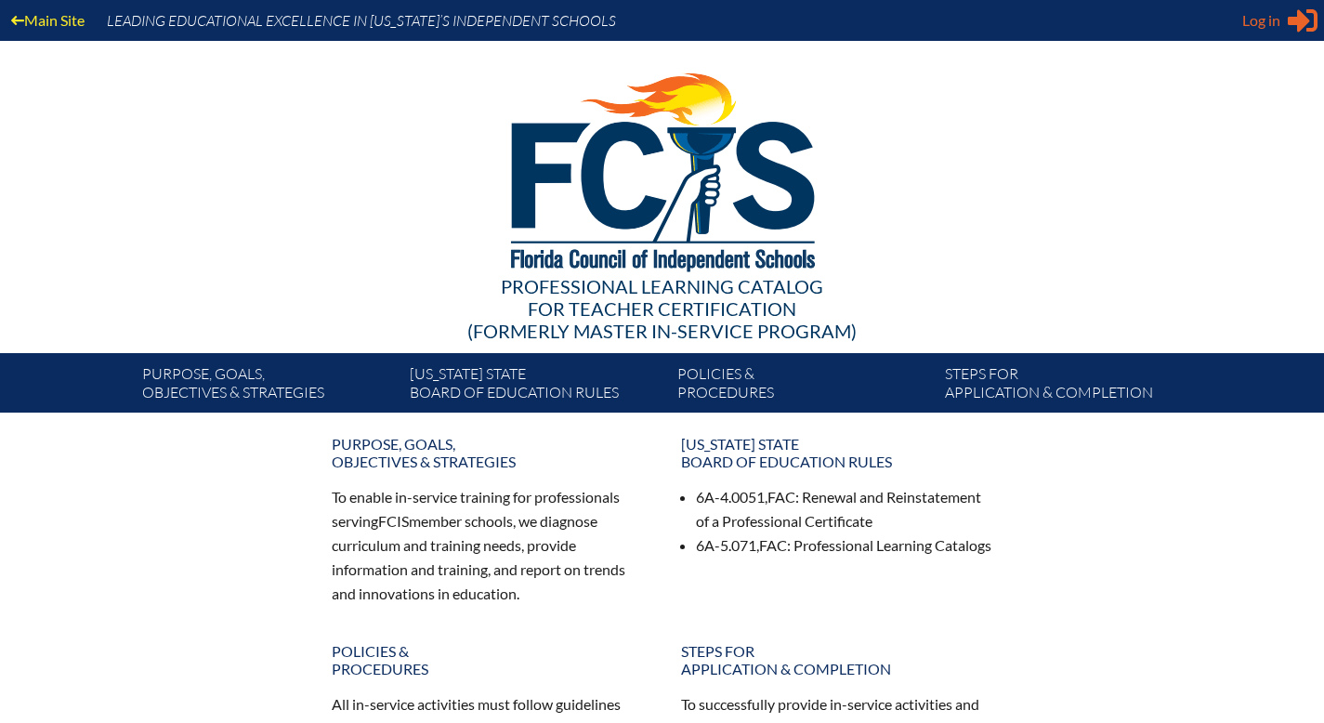
type input "[EMAIL_ADDRESS][DOMAIN_NAME]"
click at [1259, 29] on span "Log in" at bounding box center [1261, 20] width 38 height 22
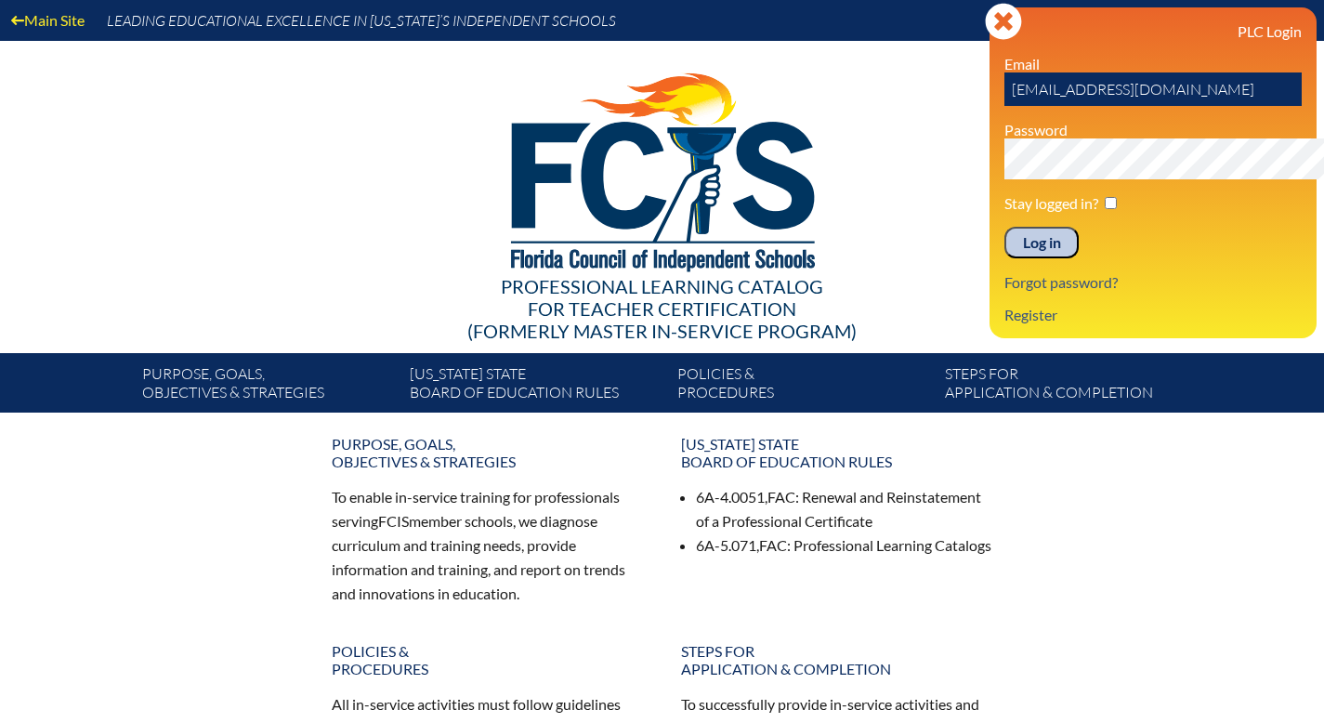
click at [1004, 258] on input "Log in" at bounding box center [1041, 243] width 74 height 32
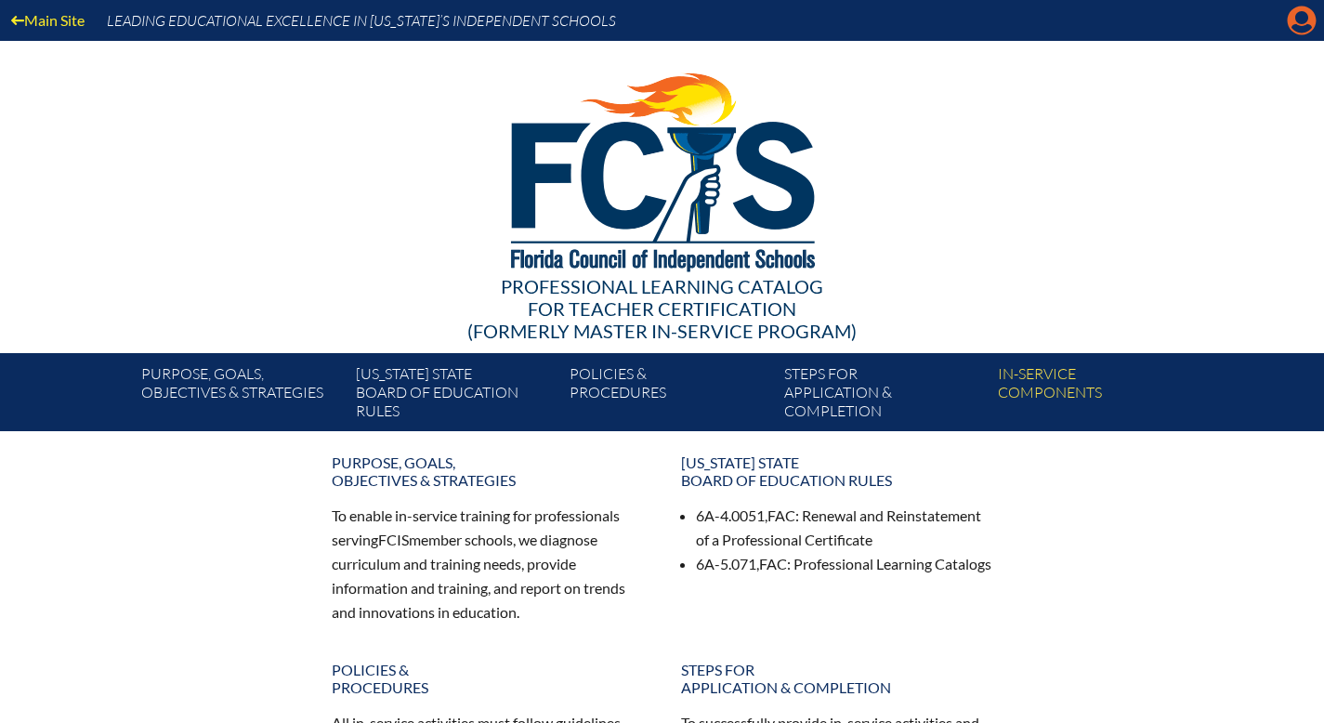
click at [1300, 25] on icon "Manage account" at bounding box center [1302, 21] width 30 height 30
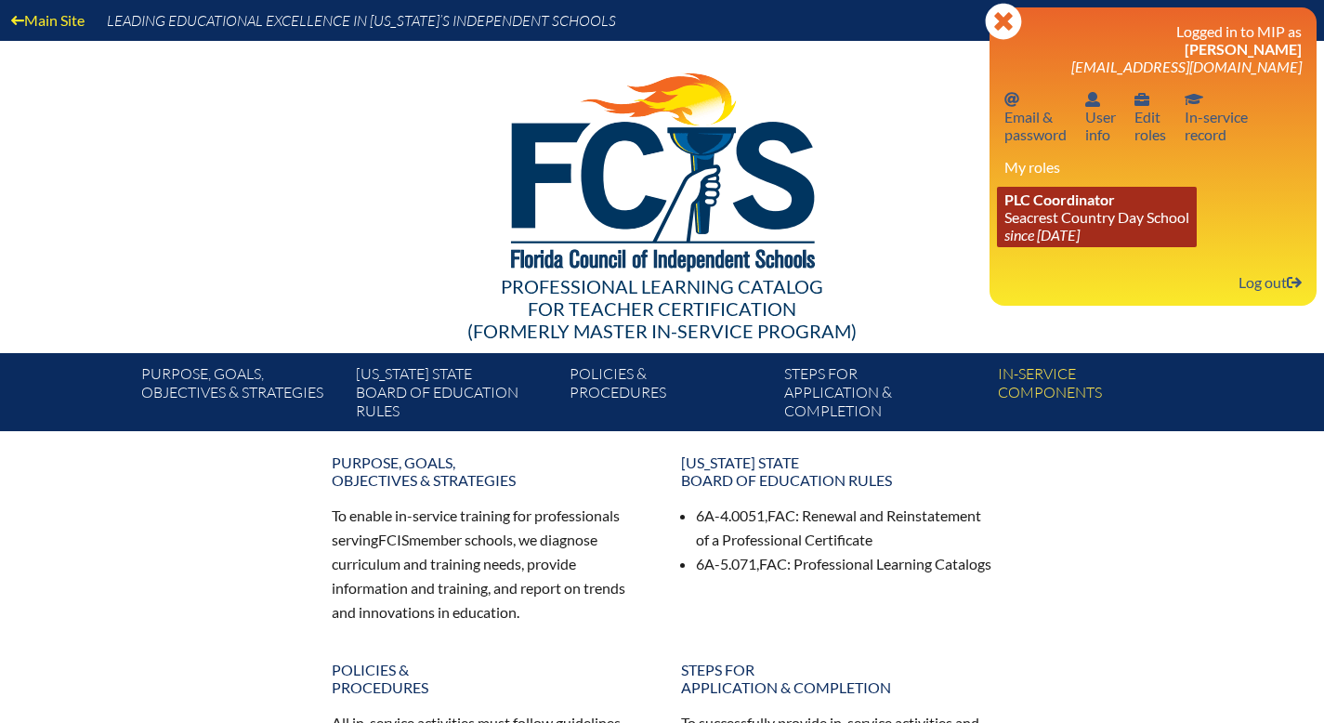
click at [1111, 247] on link "PLC Coordinator Seacrest Country Day School since 2024 Jun 8" at bounding box center [1097, 217] width 200 height 60
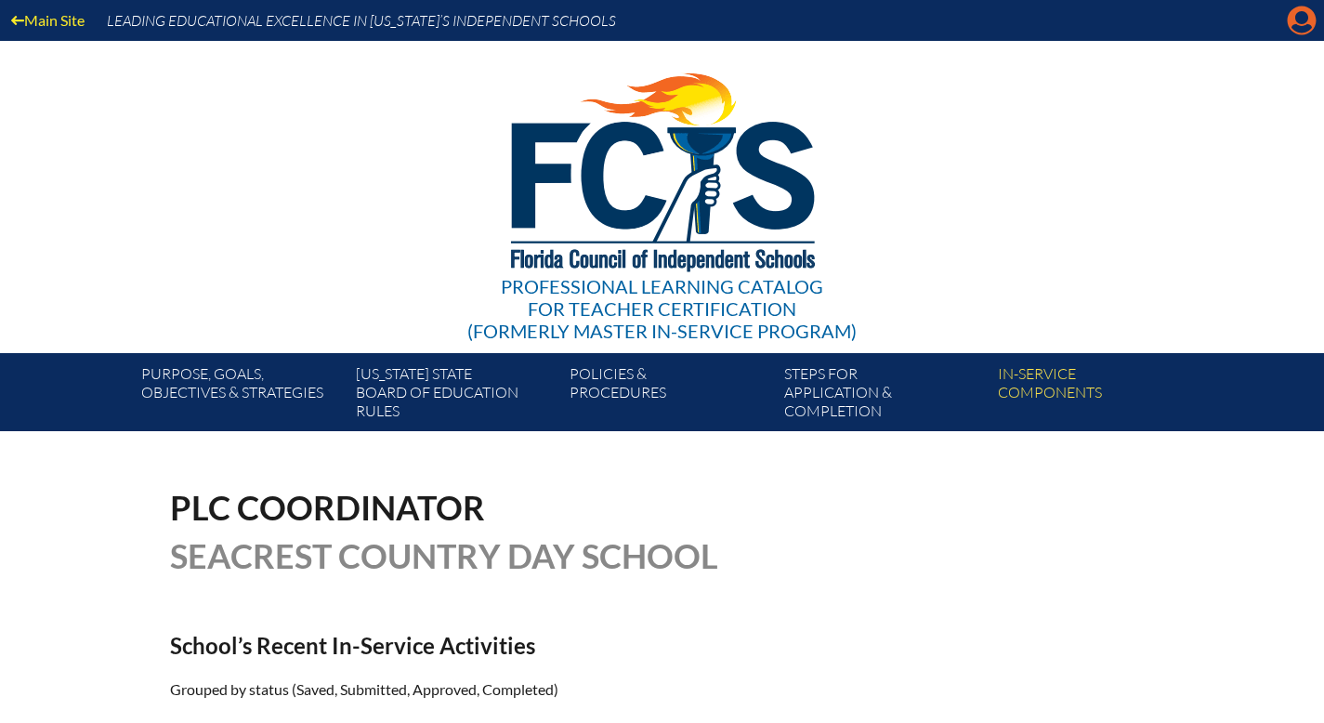
click at [1300, 27] on icon "Manage account" at bounding box center [1302, 21] width 30 height 30
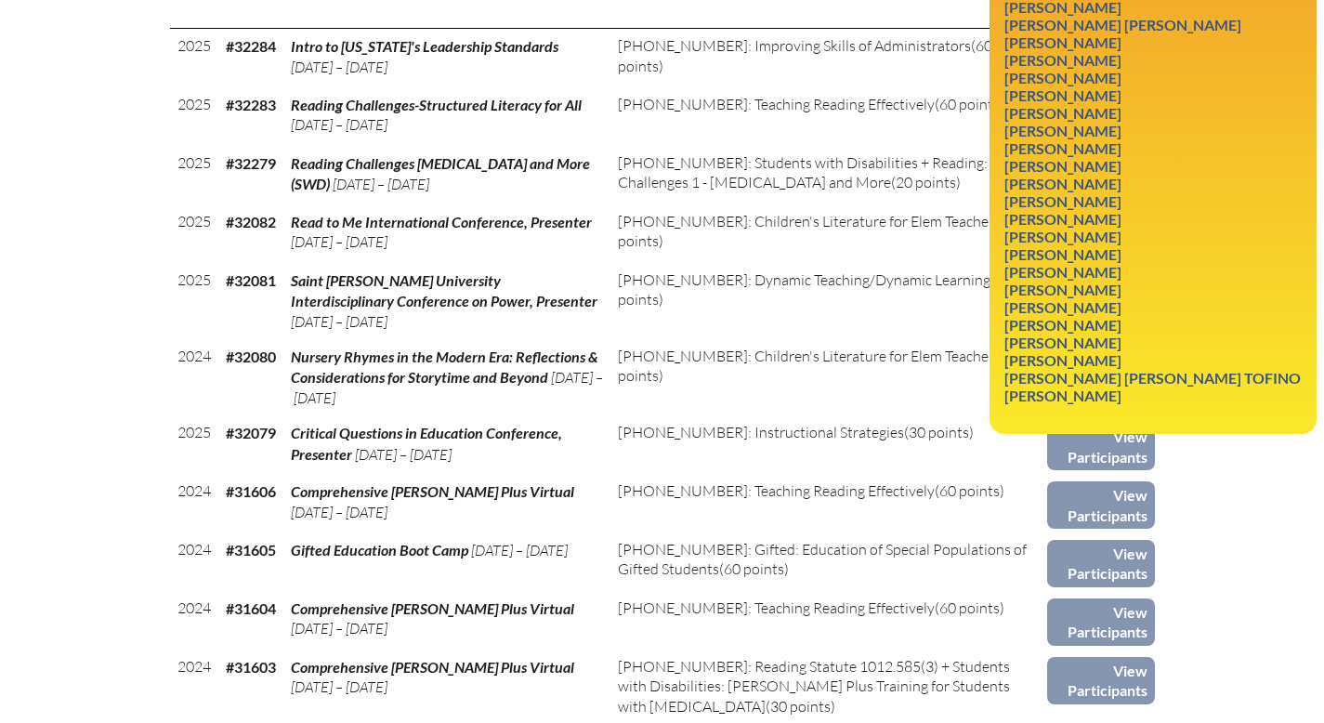
scroll to position [866, 0]
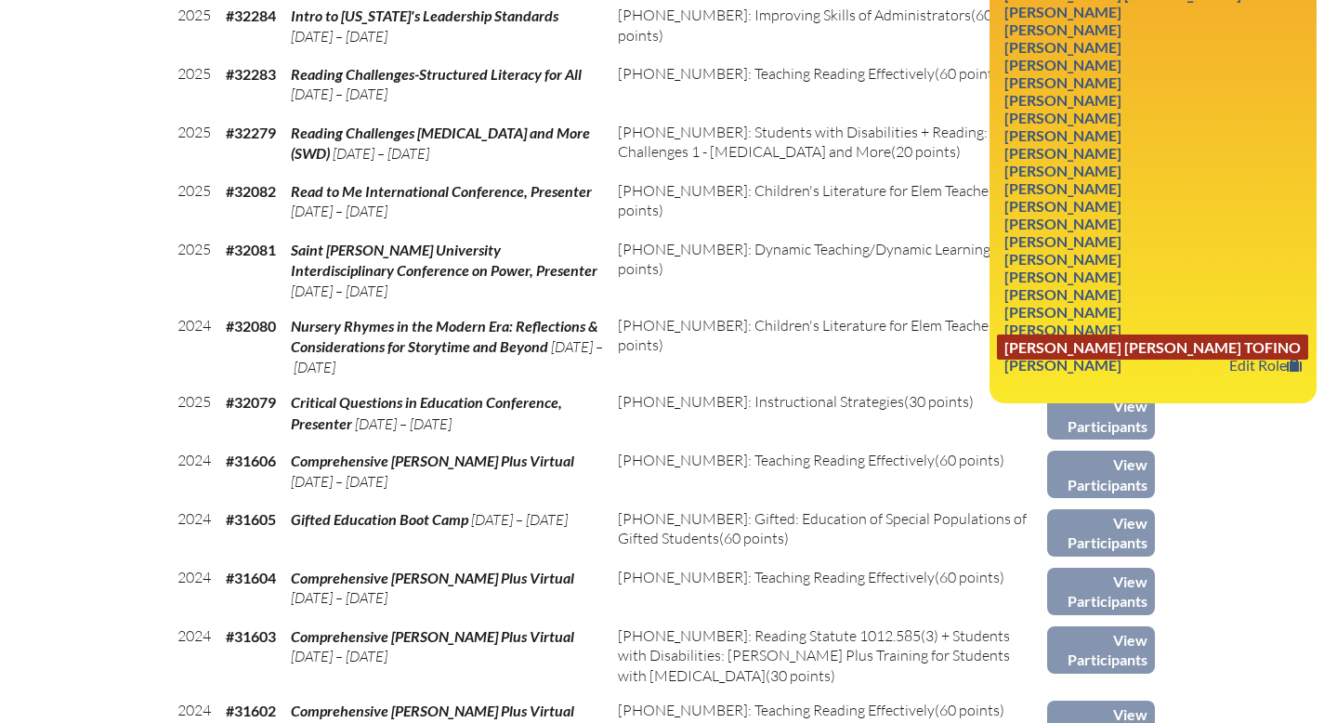
click at [1120, 360] on link "[PERSON_NAME] [PERSON_NAME] Tofino" at bounding box center [1152, 346] width 311 height 25
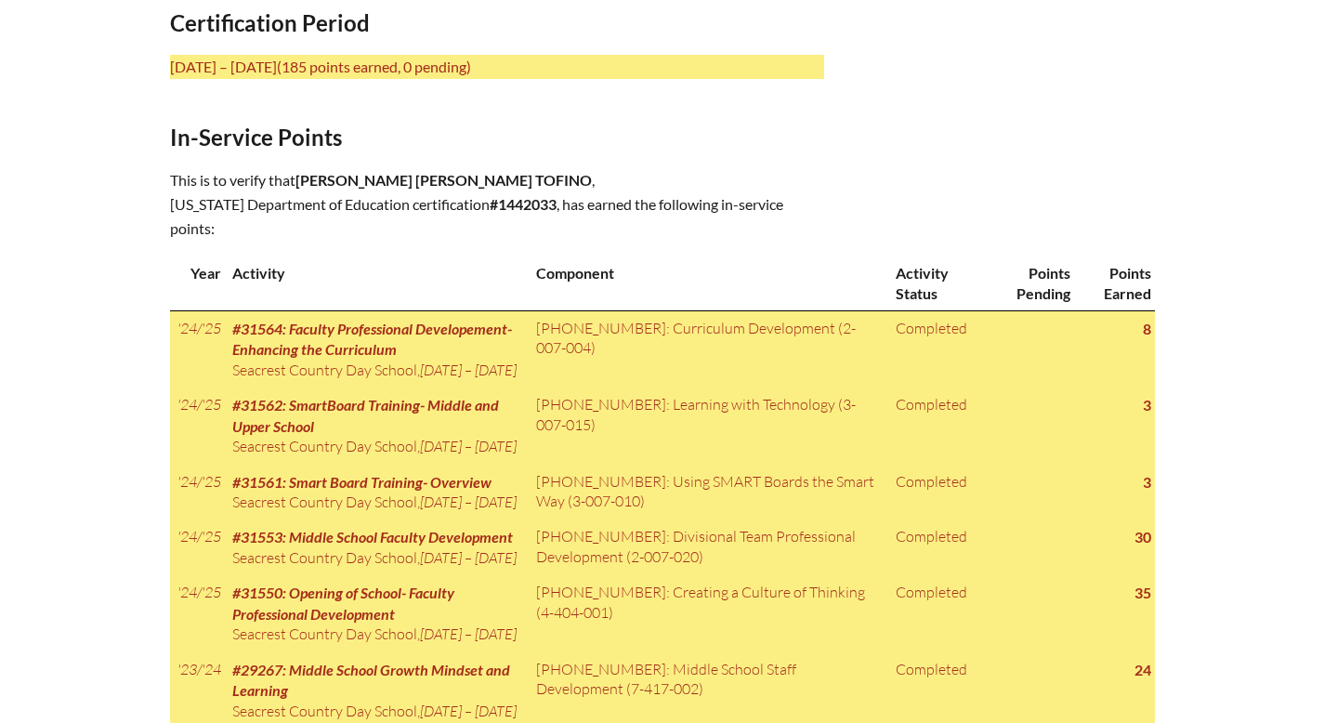
scroll to position [805, 0]
